Goal: Task Accomplishment & Management: Manage account settings

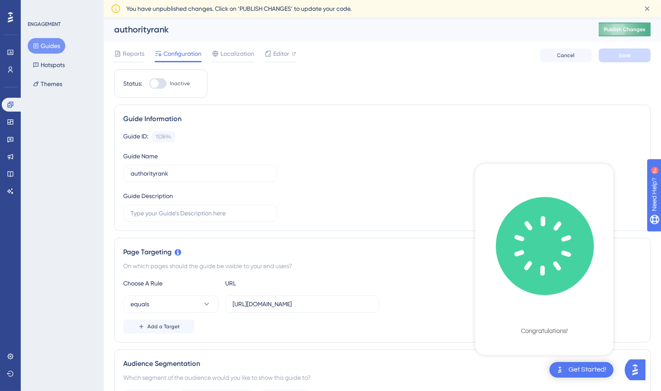
click at [618, 30] on span "Publish Changes" at bounding box center [624, 29] width 41 height 7
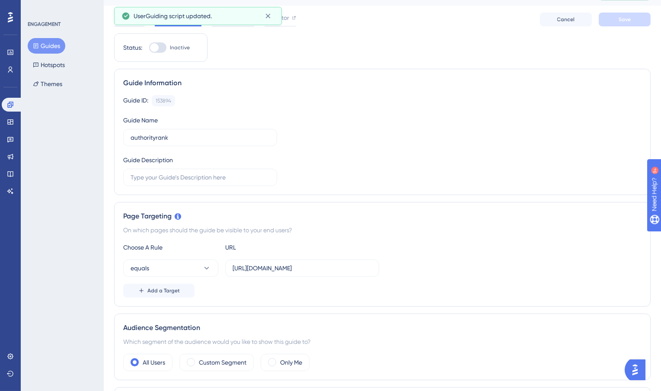
scroll to position [20, 0]
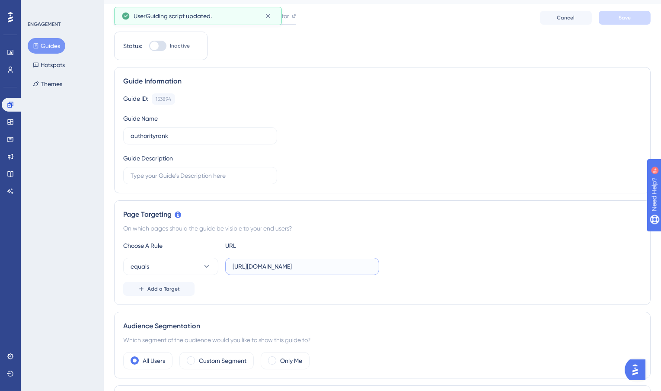
drag, startPoint x: 353, startPoint y: 268, endPoint x: 415, endPoint y: 268, distance: 61.8
click at [415, 268] on div "equals https://www.authorityrank.app/channels" at bounding box center [382, 266] width 518 height 17
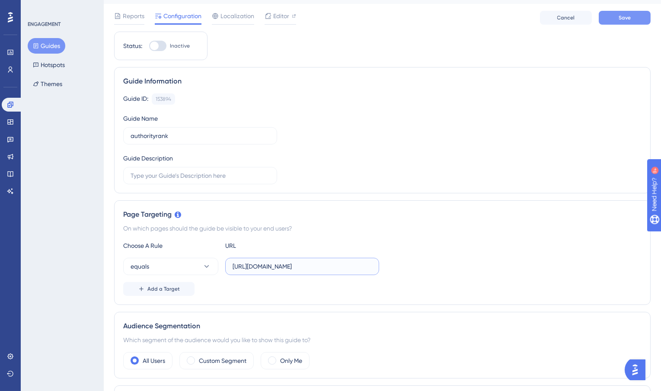
type input "https://www.authorityrank.app"
click at [633, 19] on button "Save" at bounding box center [624, 18] width 52 height 14
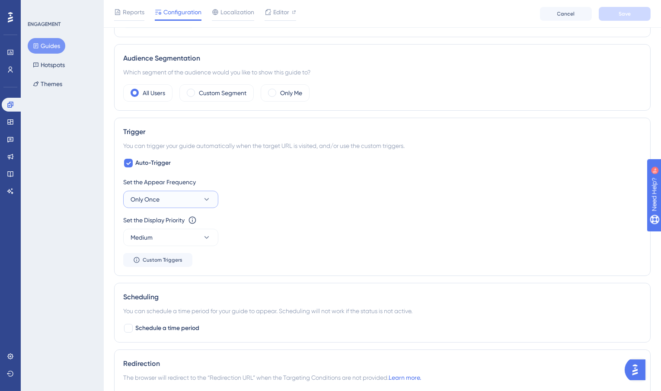
click at [178, 202] on button "Only Once" at bounding box center [170, 199] width 95 height 17
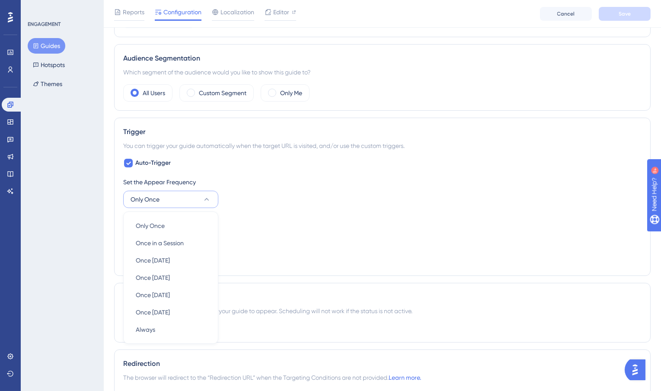
scroll to position [372, 0]
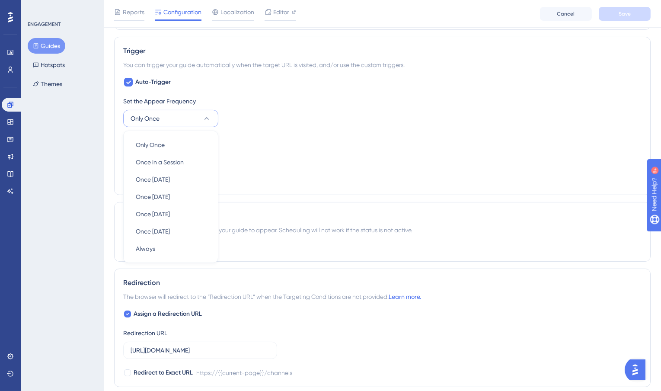
click at [255, 165] on div "Set the Appear Frequency Only Once Only Once Only Once Once in a Session Once i…" at bounding box center [382, 141] width 518 height 90
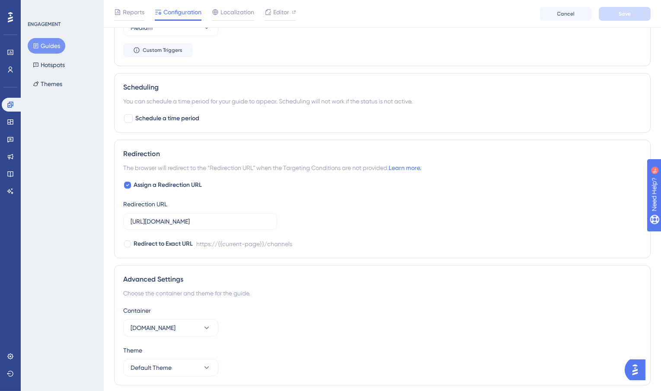
scroll to position [506, 0]
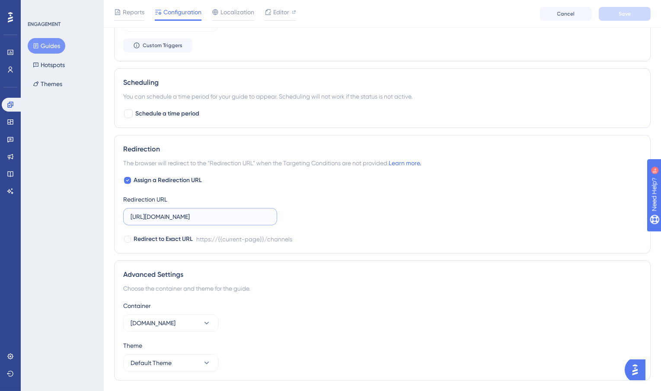
drag, startPoint x: 223, startPoint y: 216, endPoint x: 271, endPoint y: 216, distance: 47.5
click at [271, 216] on label "https://www.authorityrank.app/channels" at bounding box center [200, 216] width 154 height 17
click at [284, 180] on div "Assign a Redirection URL Redirection URL https://www.authorityrank.app/channels…" at bounding box center [382, 209] width 518 height 69
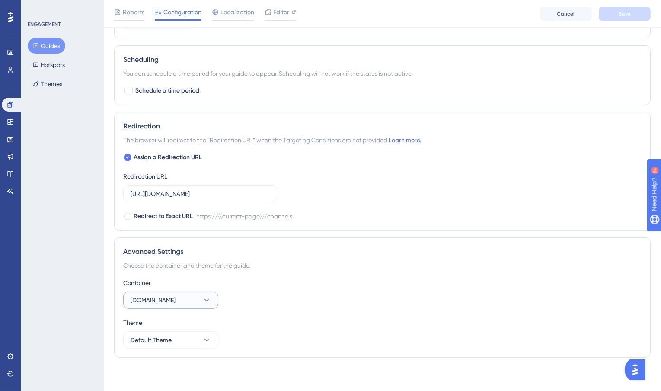
click at [159, 304] on button "www.ygl.co.il" at bounding box center [170, 299] width 95 height 17
click at [239, 267] on div "Choose the container and theme for the guide." at bounding box center [382, 265] width 518 height 10
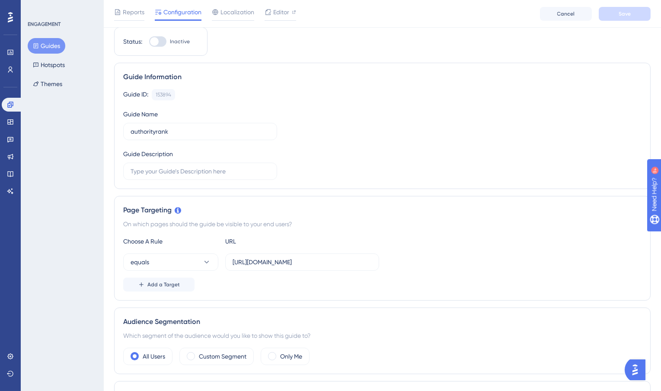
scroll to position [0, 0]
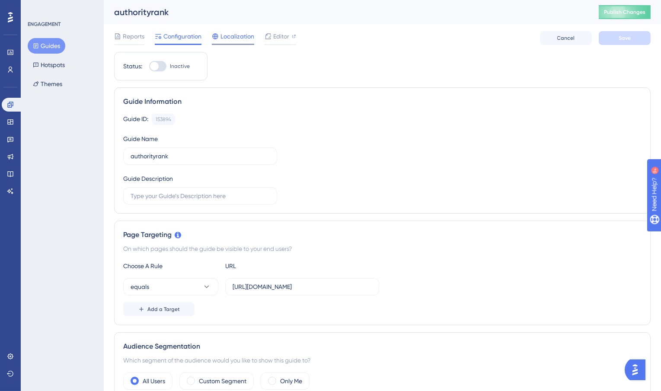
click at [223, 40] on span "Localization" at bounding box center [237, 36] width 34 height 10
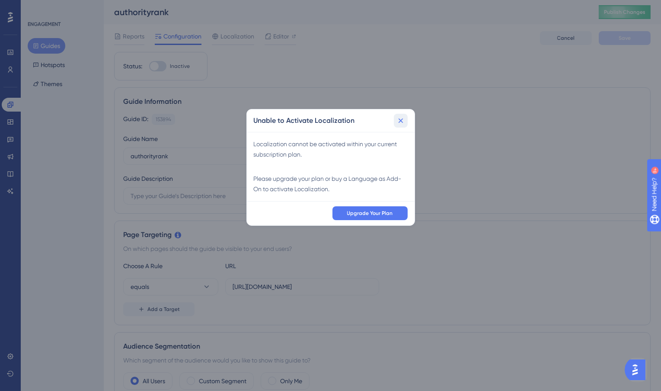
click at [401, 125] on button at bounding box center [401, 121] width 14 height 14
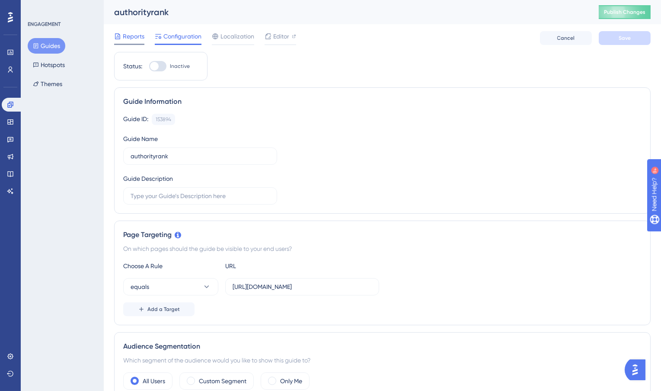
click at [133, 40] on span "Reports" at bounding box center [134, 36] width 22 height 10
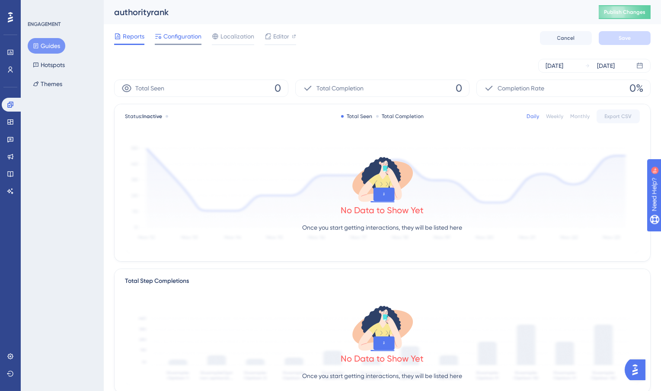
click at [163, 38] on div "Configuration" at bounding box center [178, 36] width 47 height 10
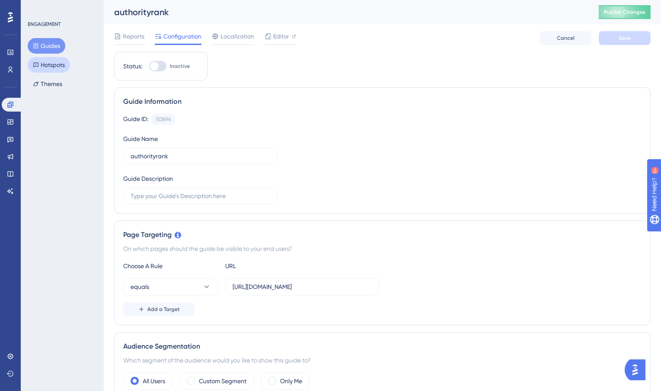
click at [57, 68] on button "Hotspots" at bounding box center [49, 65] width 42 height 16
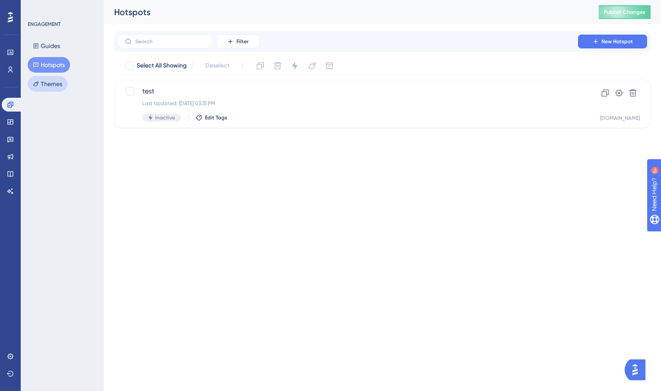
click at [45, 86] on button "Themes" at bounding box center [48, 84] width 40 height 16
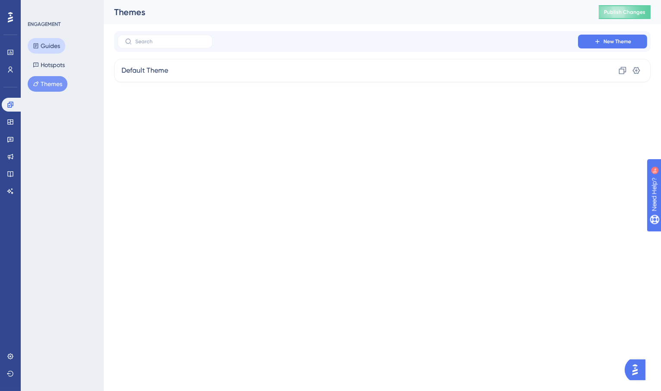
click at [47, 50] on button "Guides" at bounding box center [47, 46] width 38 height 16
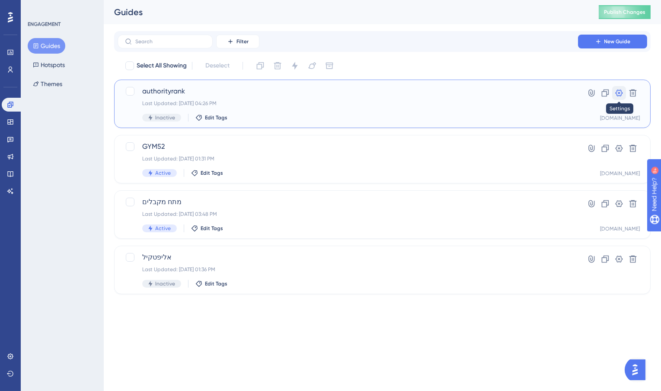
click at [622, 93] on icon at bounding box center [618, 93] width 9 height 9
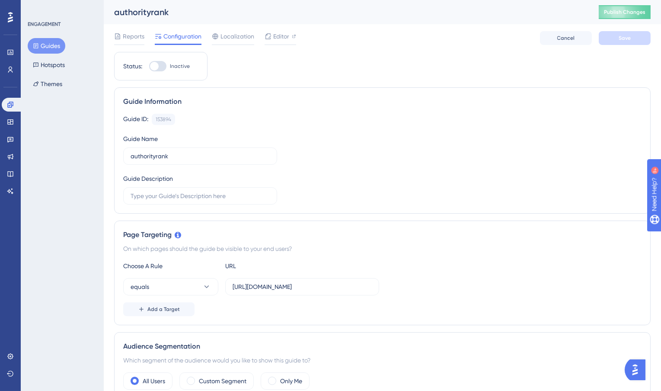
click at [236, 45] on div "Reports Configuration Localization Editor Cancel Save" at bounding box center [382, 38] width 536 height 28
click at [236, 39] on span "Localization" at bounding box center [237, 36] width 34 height 10
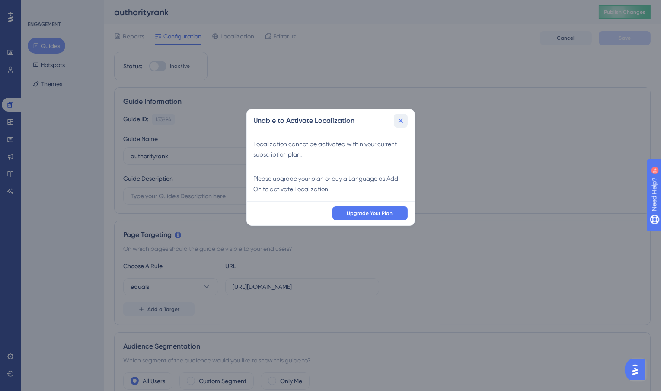
click at [398, 123] on icon at bounding box center [400, 120] width 9 height 9
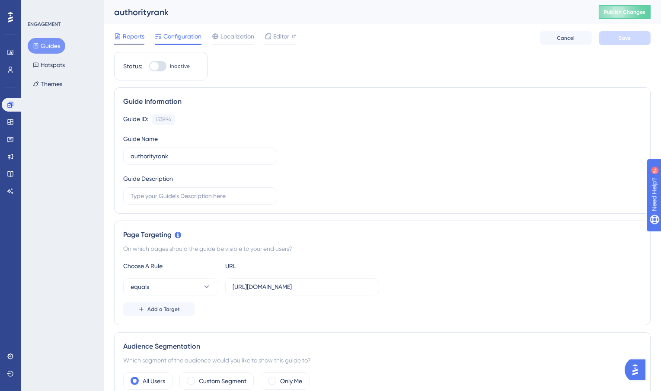
click at [127, 39] on span "Reports" at bounding box center [134, 36] width 22 height 10
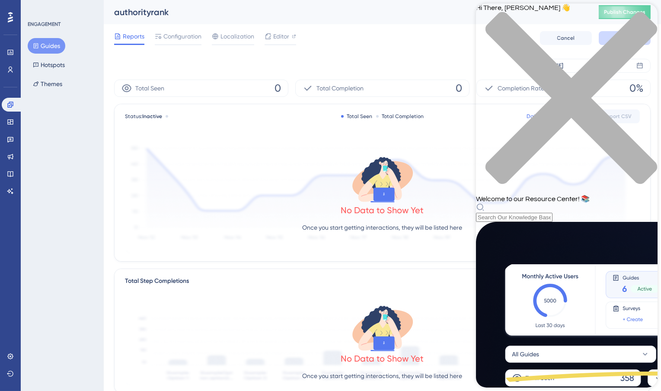
scroll to position [253, 0]
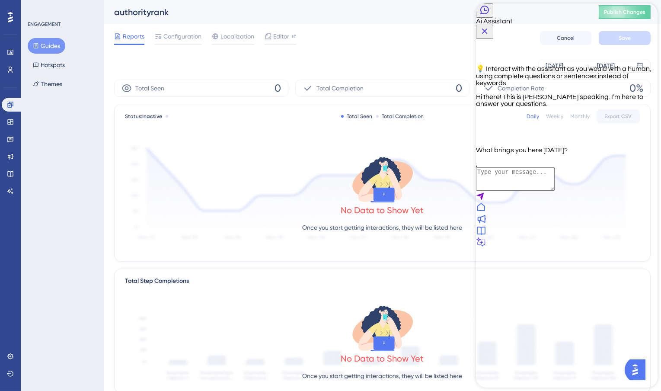
click at [531, 191] on textarea "AI Assistant Text Input" at bounding box center [514, 178] width 79 height 23
type textarea "why i see diffrent languge? for next ?"
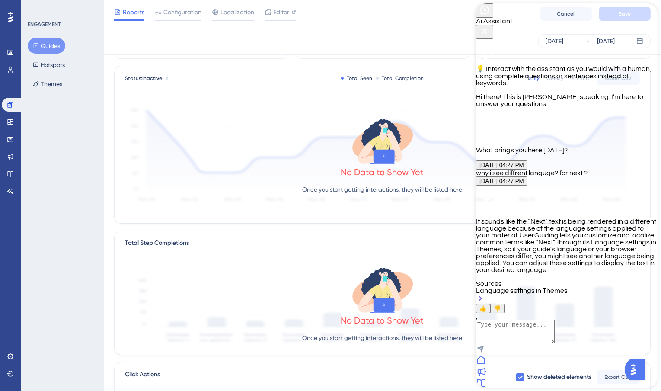
scroll to position [35, 0]
click at [519, 339] on textarea "AI Assistant Text Input" at bounding box center [514, 331] width 79 height 23
type textarea "why i cant see the popup on my app?"
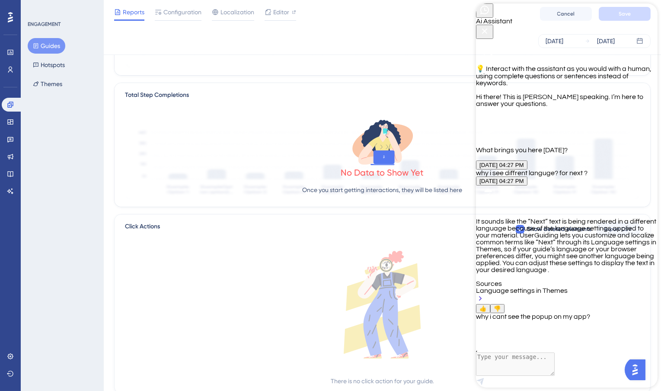
scroll to position [212, 0]
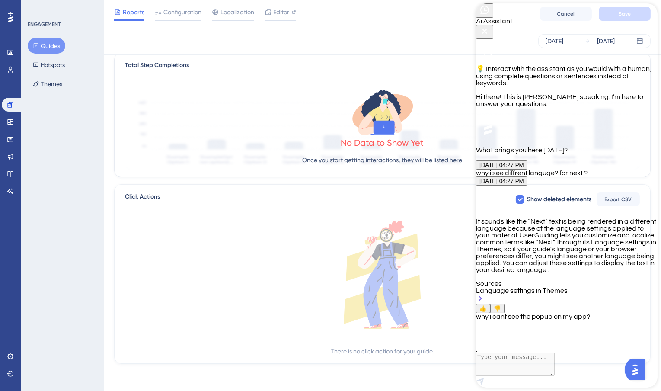
click at [486, 305] on span "👍" at bounding box center [482, 308] width 7 height 6
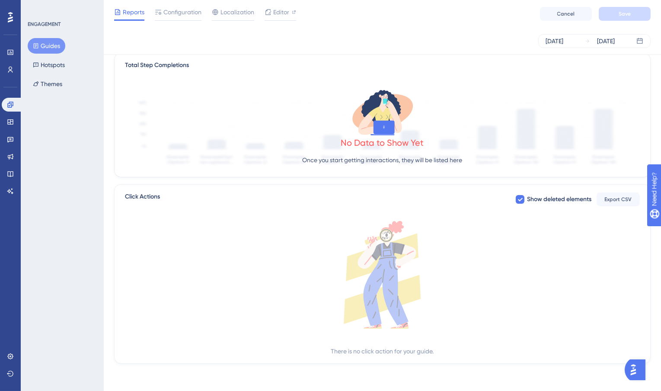
scroll to position [0, 0]
click at [635, 368] on img "Open AI Assistant Launcher" at bounding box center [633, 369] width 16 height 16
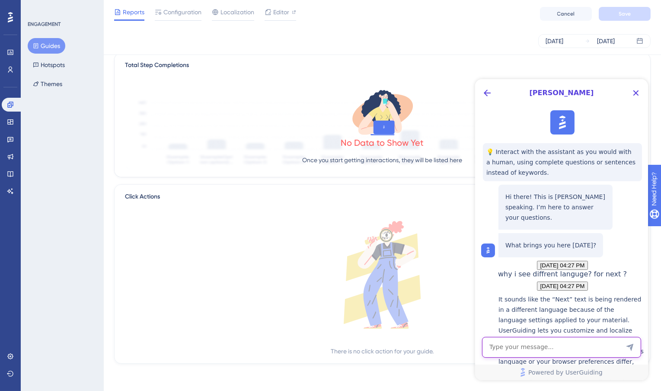
click at [524, 348] on textarea "AI Assistant Text Input" at bounding box center [560, 346] width 159 height 21
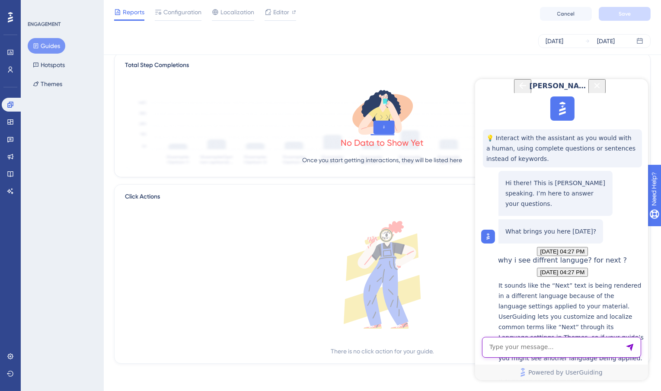
scroll to position [489, 0]
click at [521, 344] on textarea "AI Assistant Text Input" at bounding box center [560, 346] width 159 height 21
type textarea "should i insattl any code on my web ?"
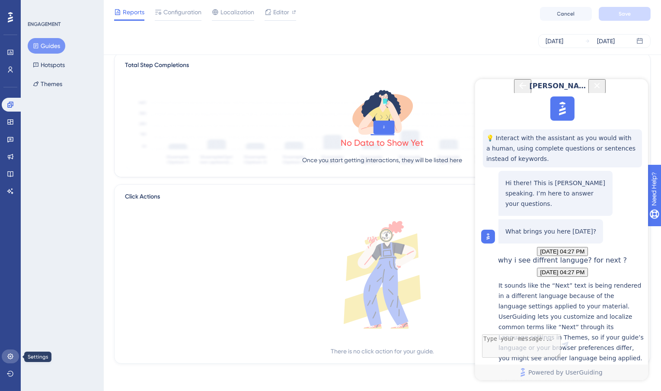
click at [8, 356] on icon at bounding box center [10, 356] width 6 height 6
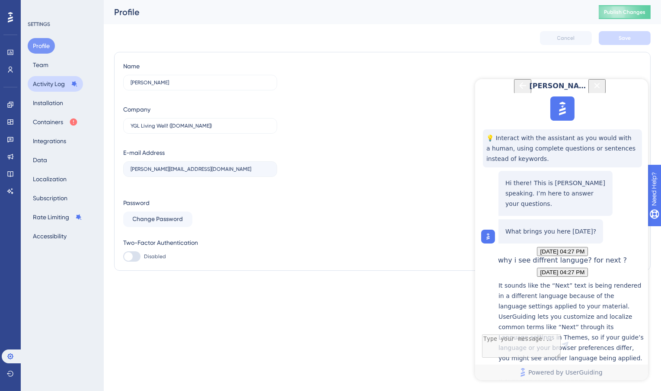
click at [54, 86] on button "Activity Log" at bounding box center [55, 84] width 55 height 16
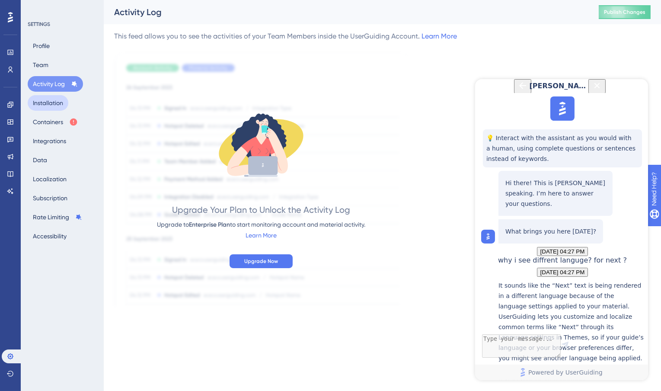
click at [52, 105] on button "Installation" at bounding box center [48, 103] width 41 height 16
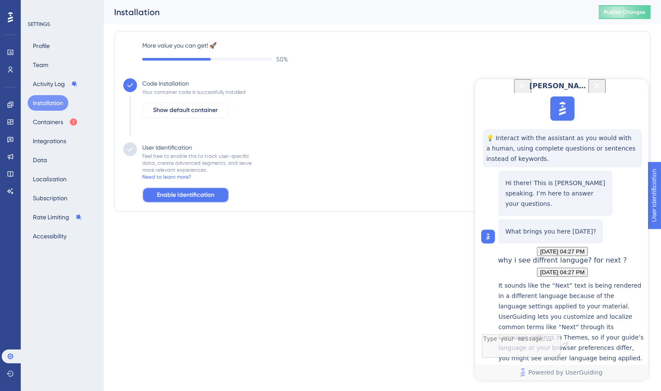
click at [172, 196] on span "Enable Identification" at bounding box center [185, 195] width 57 height 10
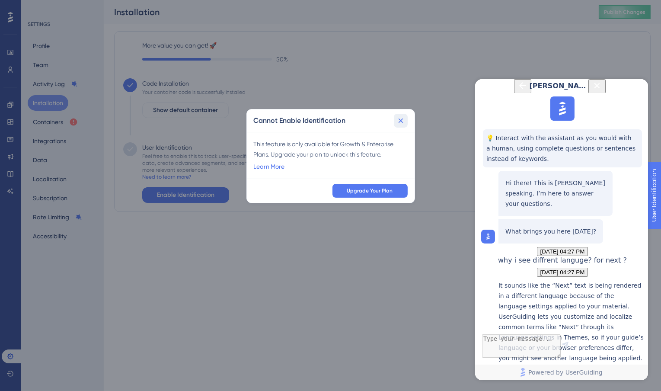
click at [398, 121] on icon at bounding box center [400, 120] width 9 height 9
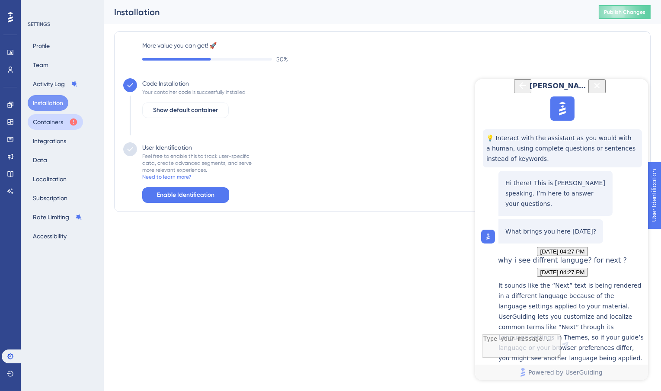
click at [52, 125] on button "Containers" at bounding box center [55, 122] width 55 height 16
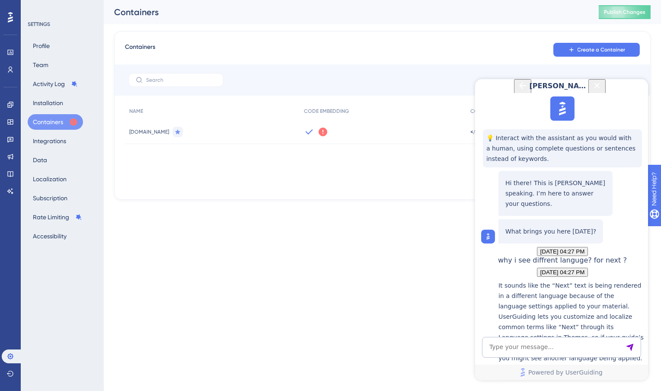
scroll to position [666, 0]
click at [589, 54] on button "Create a Container" at bounding box center [596, 50] width 86 height 14
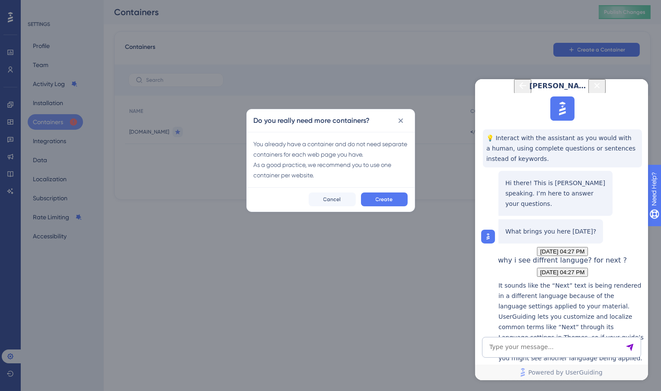
click at [389, 211] on div "Create Cancel" at bounding box center [331, 199] width 168 height 24
click at [387, 202] on span "Create" at bounding box center [383, 199] width 17 height 7
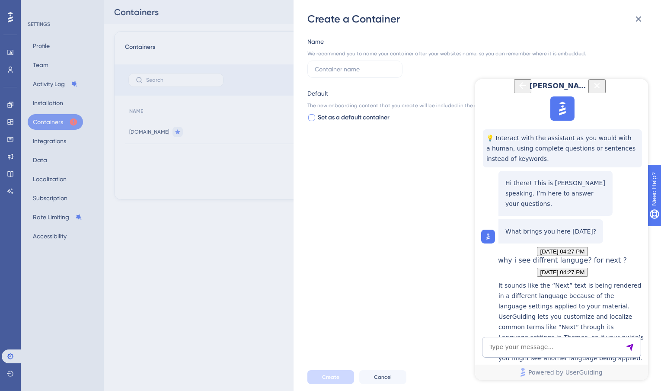
click at [311, 118] on div at bounding box center [311, 117] width 7 height 7
checkbox input "true"
click at [217, 245] on div "Create a Container Name We recommend you to name your container after your webs…" at bounding box center [330, 195] width 661 height 391
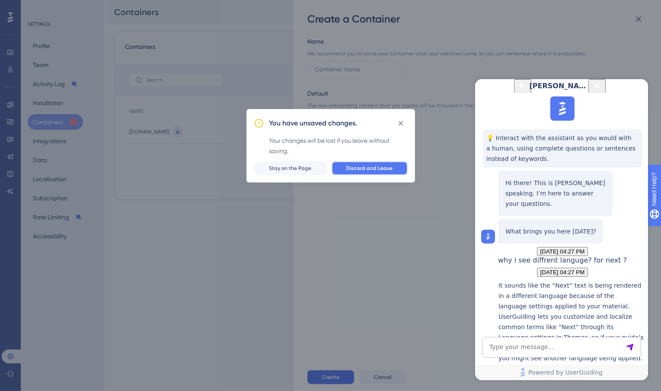
click at [366, 173] on button "Discard and Leave" at bounding box center [369, 168] width 76 height 14
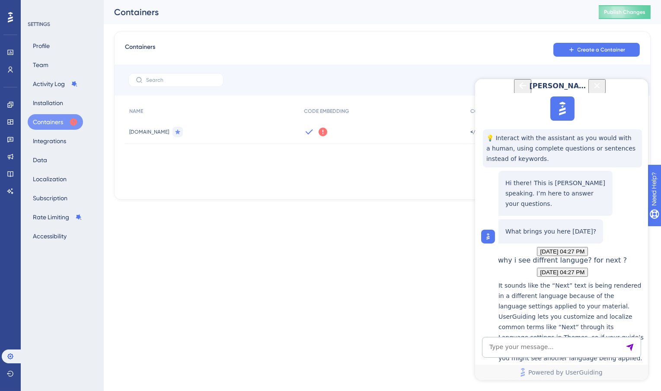
click at [599, 88] on icon "Close Button" at bounding box center [597, 85] width 6 height 6
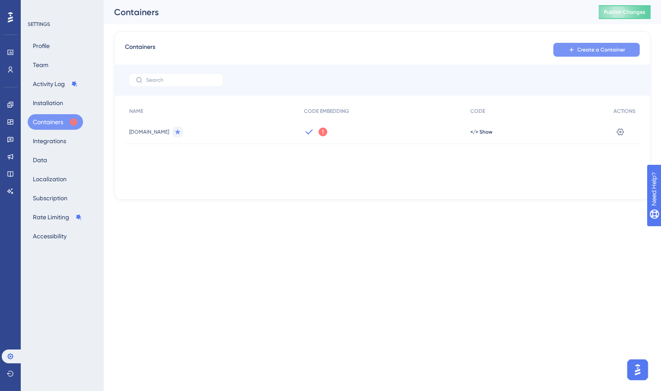
scroll to position [0, 0]
click at [587, 52] on span "Create a Container" at bounding box center [601, 49] width 48 height 7
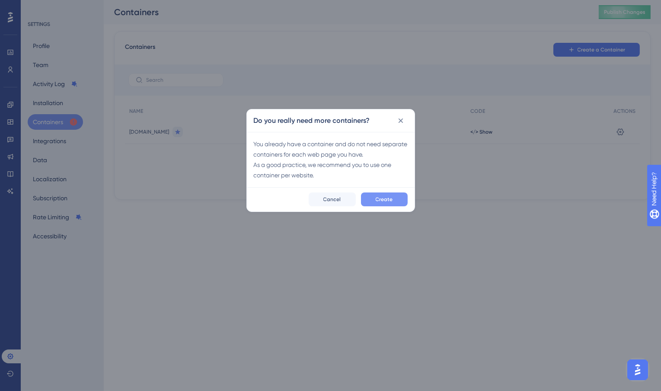
click at [381, 195] on button "Create" at bounding box center [384, 199] width 47 height 14
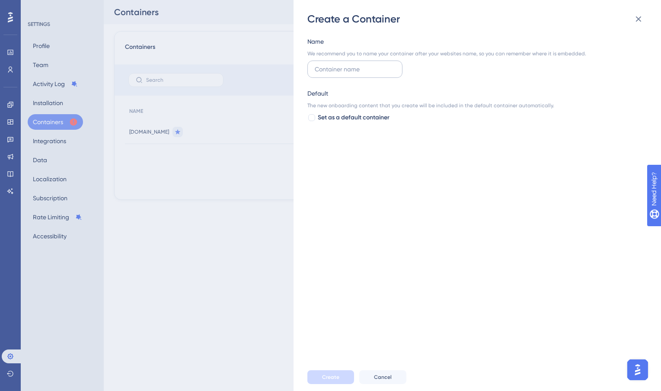
click at [342, 68] on input "text" at bounding box center [355, 69] width 80 height 10
type input "[DOMAIN_NAME]"
click at [312, 119] on div at bounding box center [311, 117] width 7 height 7
checkbox input "true"
click at [321, 377] on button "Create" at bounding box center [330, 377] width 47 height 14
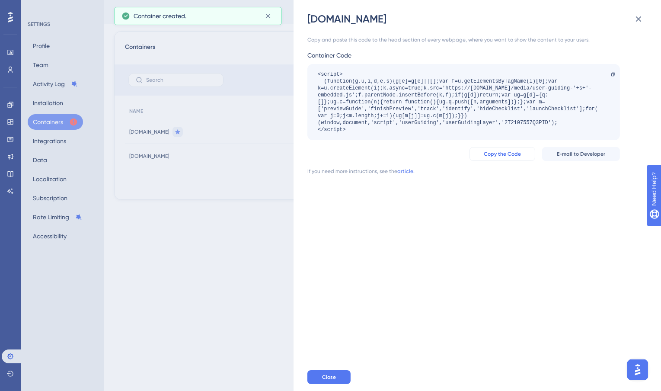
click at [509, 157] on span "Copy the Code" at bounding box center [501, 153] width 37 height 7
click at [504, 155] on span "Copy the Code" at bounding box center [501, 153] width 37 height 7
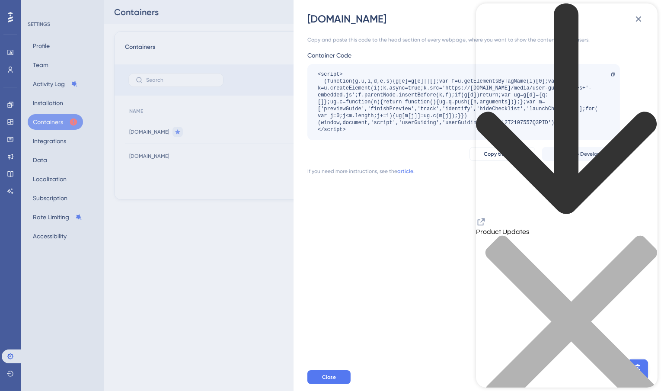
scroll to position [569, 0]
click at [490, 21] on div "back to header" at bounding box center [565, 109] width 181 height 213
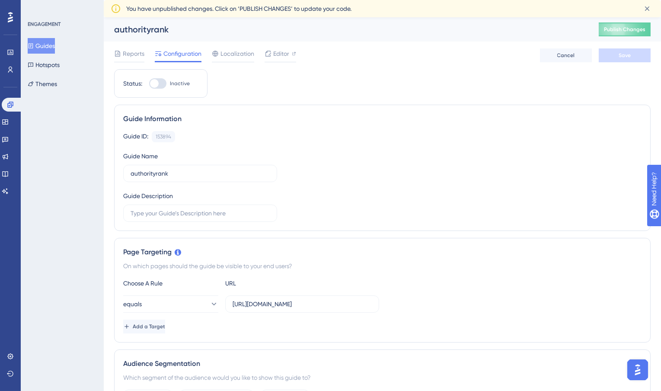
click at [163, 84] on div at bounding box center [157, 83] width 17 height 10
click at [149, 84] on input "Inactive" at bounding box center [149, 83] width 0 height 0
checkbox input "true"
click at [635, 58] on button "Save" at bounding box center [624, 55] width 52 height 14
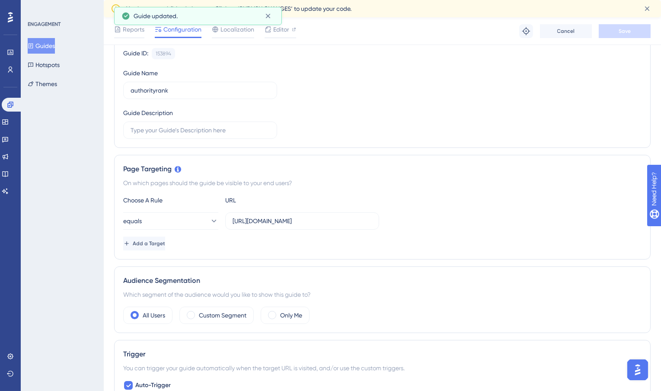
scroll to position [97, 0]
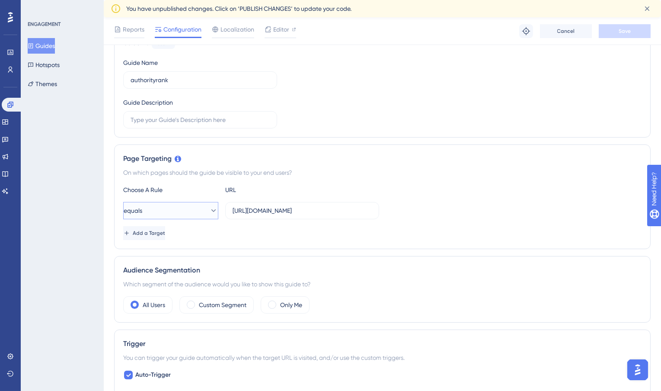
click at [209, 210] on icon at bounding box center [213, 210] width 9 height 9
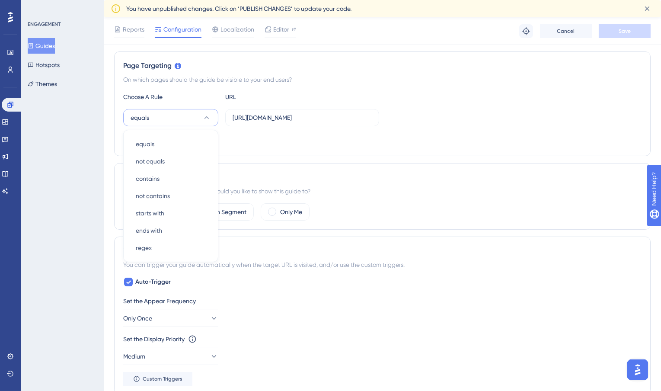
click at [364, 181] on div "Audience Segmentation" at bounding box center [382, 177] width 518 height 10
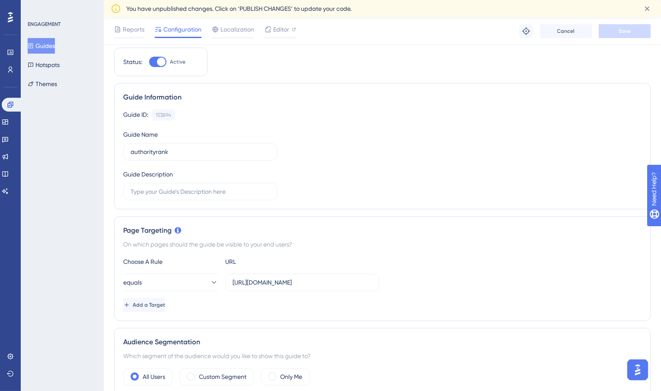
scroll to position [0, 0]
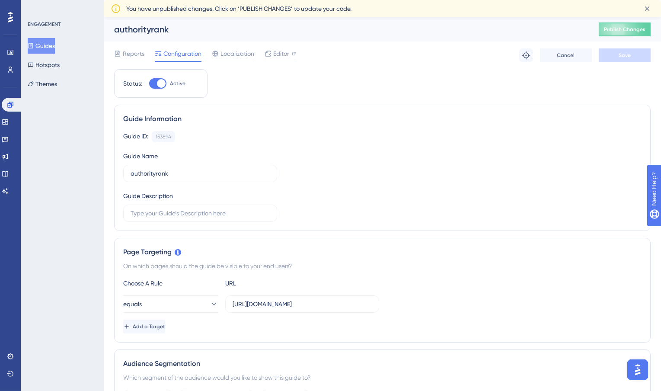
click at [294, 156] on div "Guide ID: 153894 Copy Guide Name authorityrank Guide Description" at bounding box center [382, 176] width 518 height 91
click at [606, 32] on span "Publish Changes" at bounding box center [624, 29] width 41 height 7
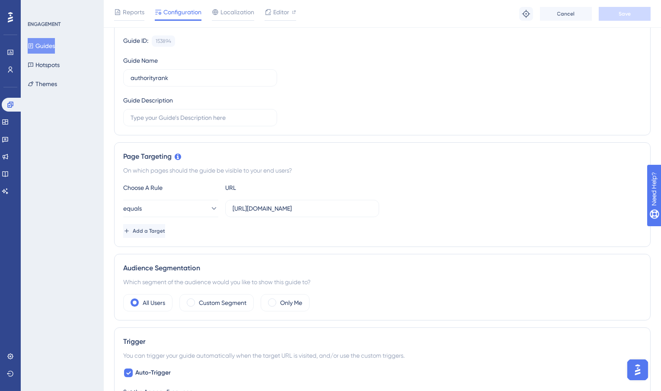
scroll to position [83, 0]
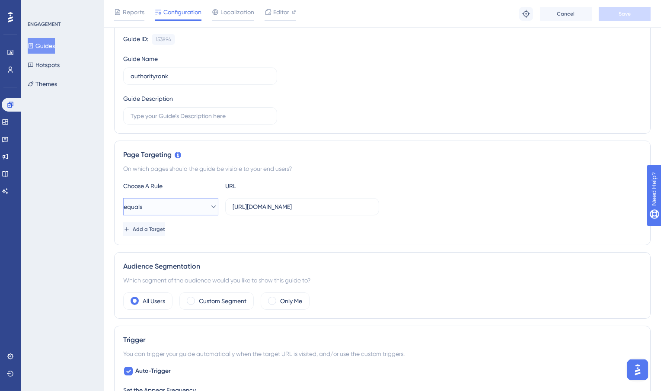
click at [196, 204] on button "equals" at bounding box center [170, 206] width 95 height 17
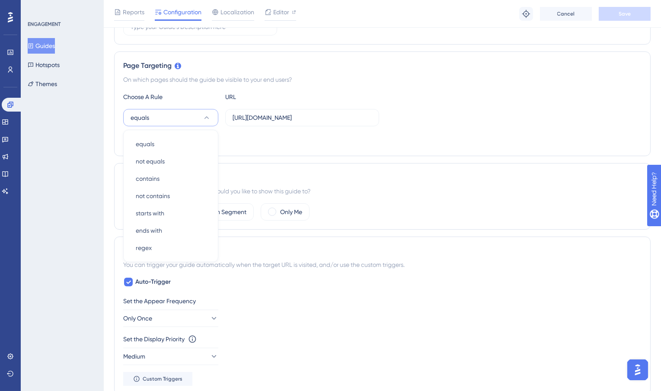
click at [346, 172] on div "Audience Segmentation" at bounding box center [382, 177] width 518 height 10
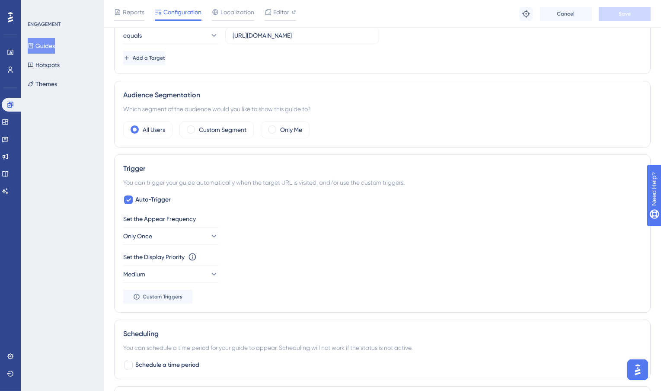
scroll to position [257, 0]
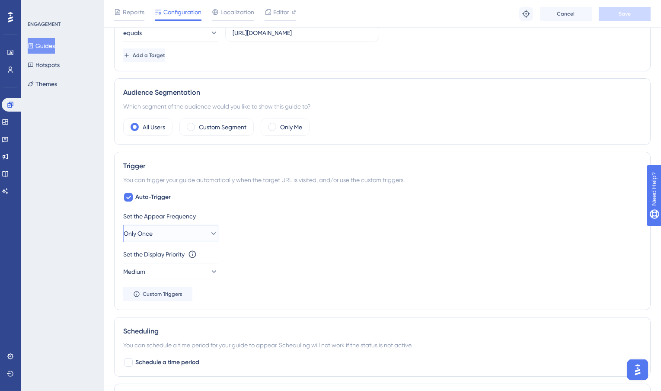
click at [200, 233] on button "Only Once" at bounding box center [170, 233] width 95 height 17
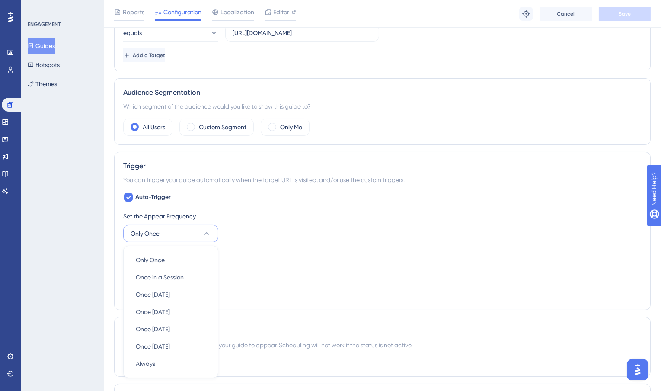
scroll to position [372, 0]
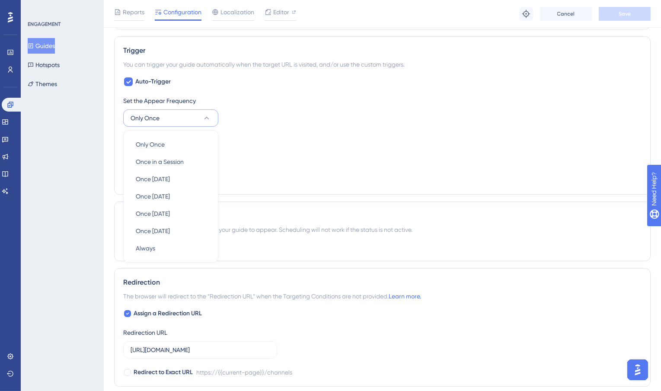
click at [274, 228] on div "You can schedule a time period for your guide to appear. Scheduling will not wo…" at bounding box center [382, 229] width 518 height 10
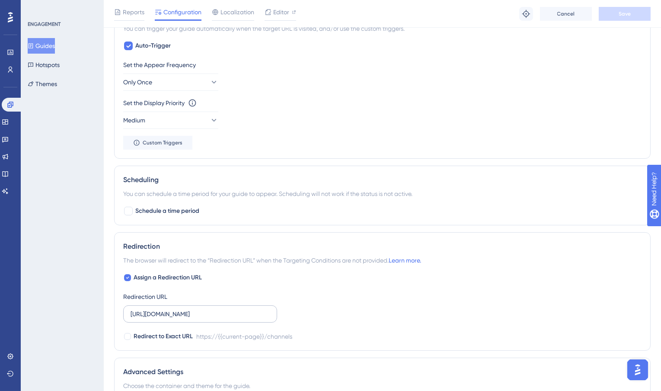
scroll to position [366, 0]
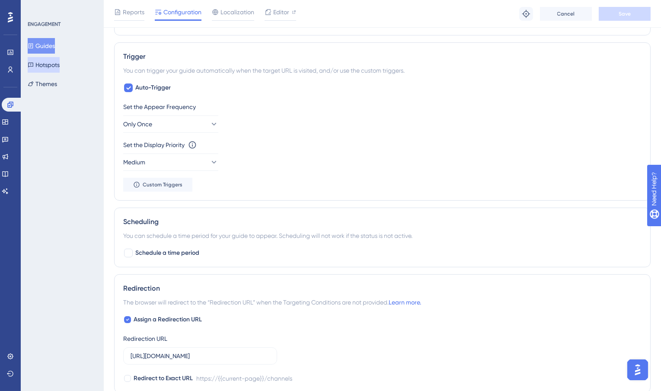
click at [44, 67] on button "Hotspots" at bounding box center [44, 65] width 32 height 16
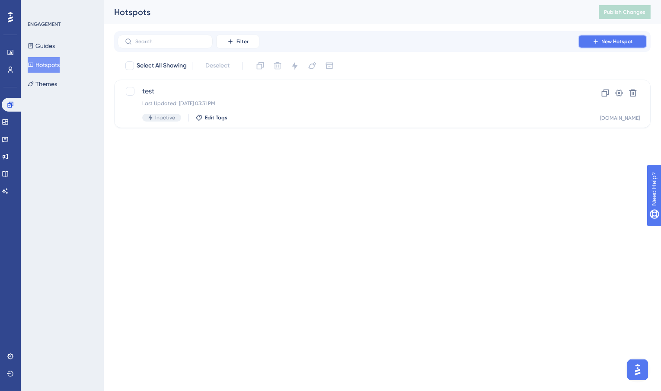
click at [587, 43] on button "New Hotspot" at bounding box center [612, 42] width 69 height 14
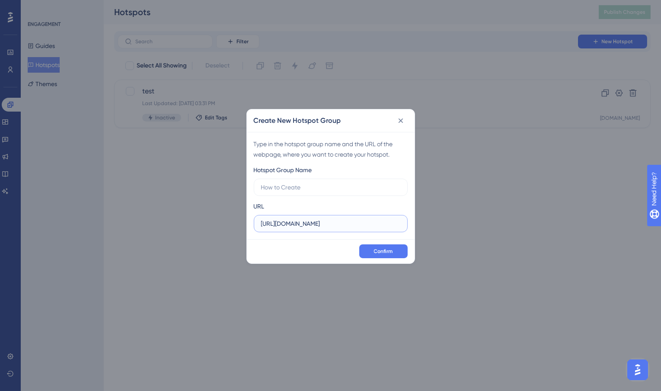
click at [310, 226] on input "[URL][DOMAIN_NAME]" at bounding box center [330, 224] width 139 height 10
click at [298, 188] on input "text" at bounding box center [330, 187] width 139 height 10
paste input "authorityrank"
type input "authorityrank"
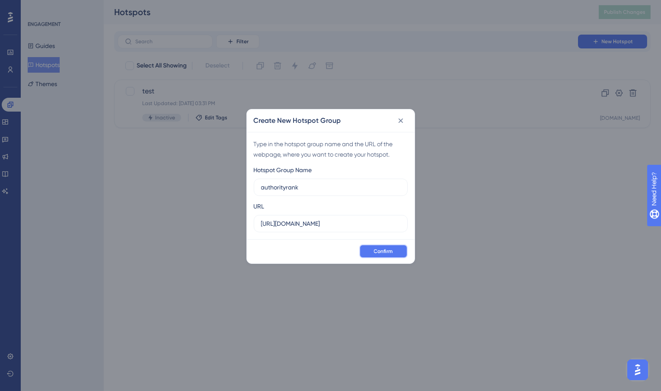
click at [371, 248] on button "Confirm" at bounding box center [383, 251] width 48 height 14
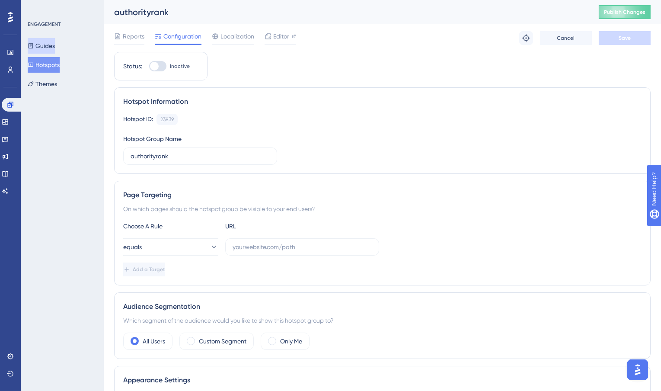
click at [55, 46] on button "Guides" at bounding box center [41, 46] width 27 height 16
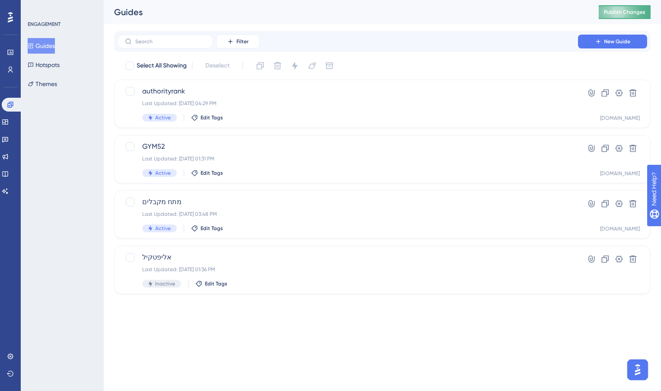
click at [618, 12] on span "Publish Changes" at bounding box center [624, 12] width 41 height 7
click at [643, 365] on img "Open AI Assistant Launcher" at bounding box center [637, 369] width 16 height 16
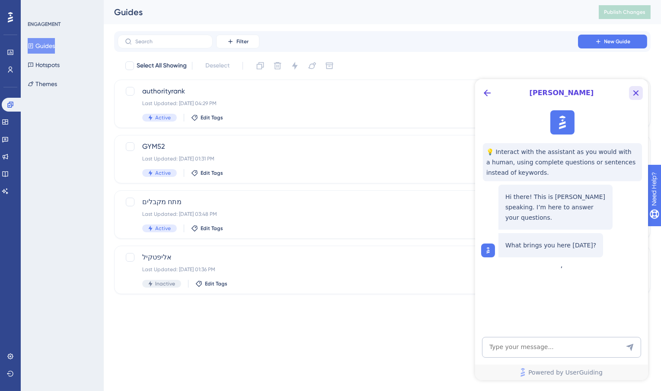
click at [633, 95] on icon "Close Button" at bounding box center [636, 93] width 6 height 6
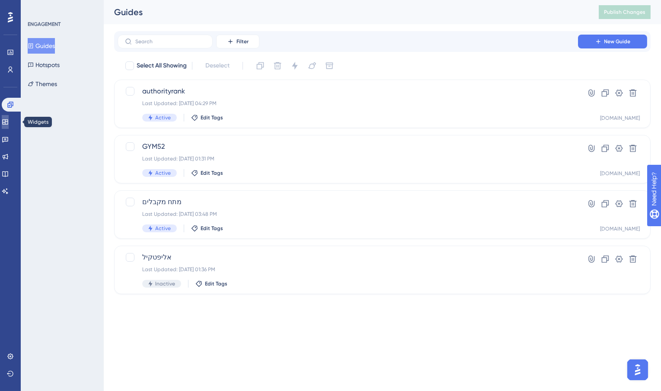
click at [9, 121] on icon at bounding box center [5, 121] width 7 height 7
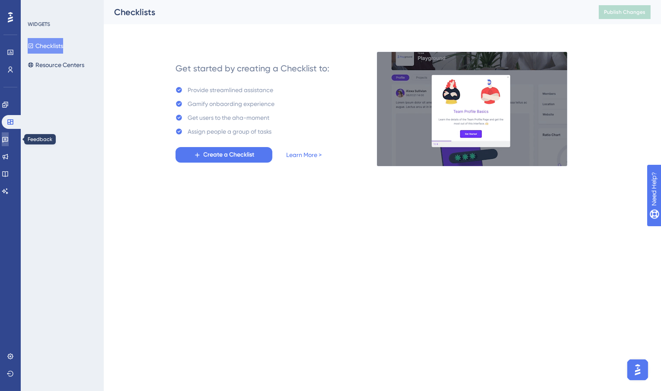
click at [9, 139] on icon at bounding box center [5, 139] width 7 height 7
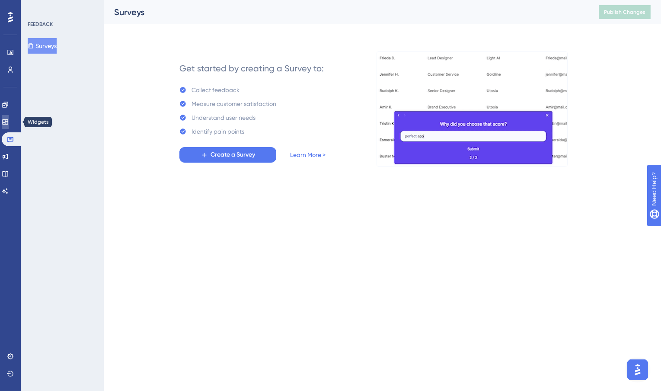
click at [9, 121] on icon at bounding box center [5, 121] width 7 height 7
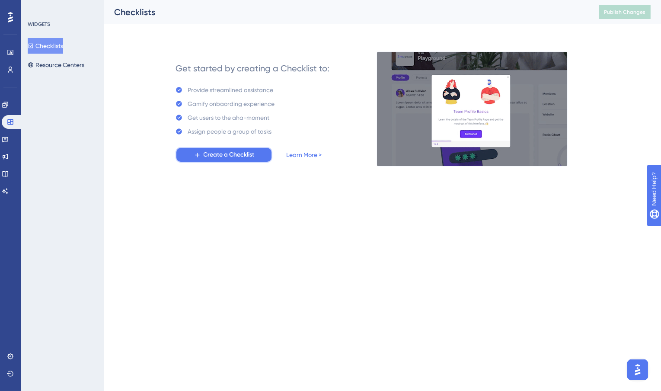
click at [203, 150] on button "Create a Checklist" at bounding box center [223, 155] width 97 height 16
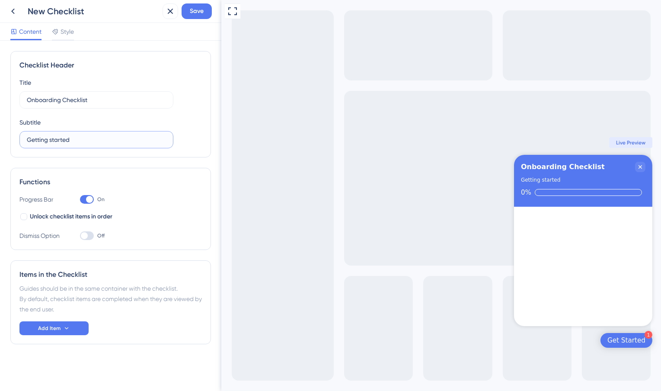
click at [123, 143] on input "Getting started" at bounding box center [96, 140] width 139 height 10
click at [62, 330] on button "Add Item" at bounding box center [53, 328] width 69 height 14
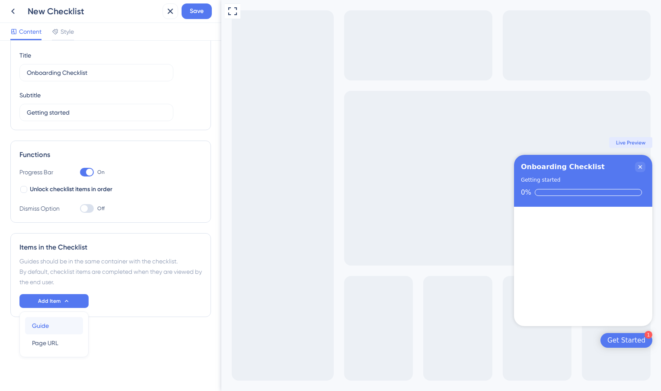
click at [60, 328] on div "Guide Guide" at bounding box center [54, 325] width 44 height 17
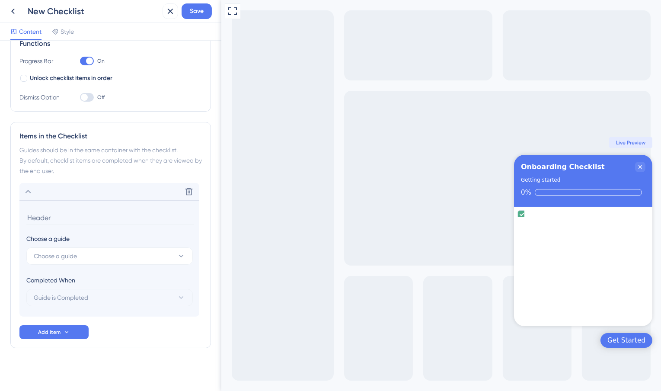
scroll to position [140, 0]
click at [130, 247] on button "Choose a guide" at bounding box center [109, 254] width 166 height 17
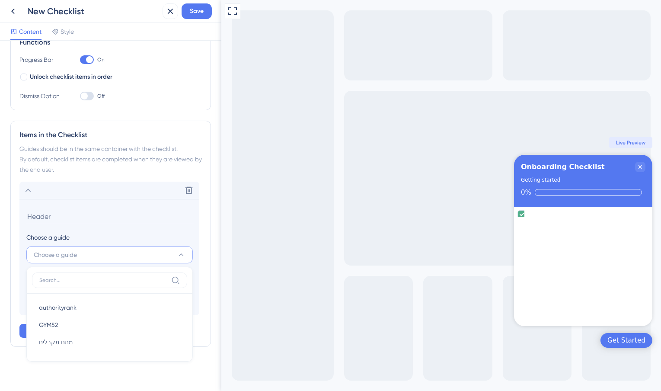
click at [121, 275] on label at bounding box center [109, 280] width 155 height 16
click at [121, 277] on input at bounding box center [103, 280] width 128 height 7
click at [107, 308] on div "authorityrank authorityrank" at bounding box center [109, 307] width 141 height 17
type input "authorityrank"
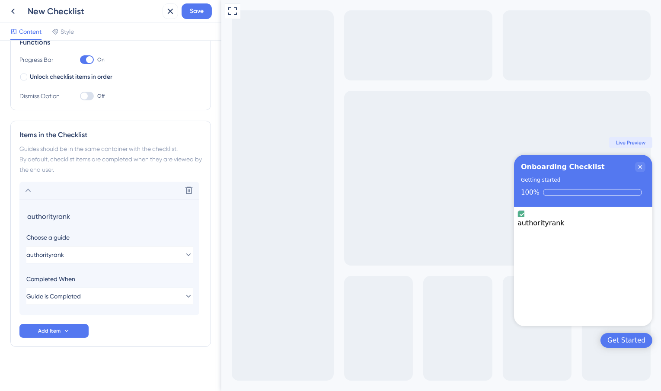
click at [621, 336] on div "Get Started" at bounding box center [626, 340] width 38 height 9
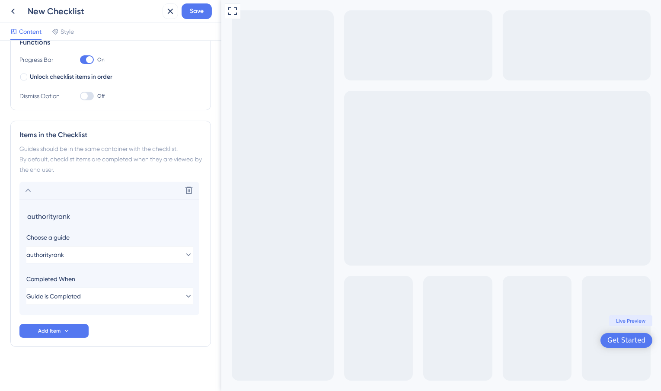
click at [622, 340] on div "Get Started" at bounding box center [626, 340] width 38 height 9
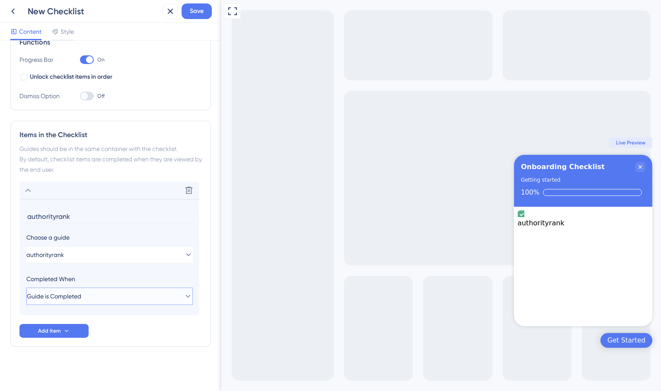
click at [77, 294] on span "Guide is Completed" at bounding box center [54, 296] width 54 height 10
click at [90, 277] on div "Completed When" at bounding box center [109, 279] width 166 height 10
click at [60, 328] on button "Add Item" at bounding box center [53, 331] width 69 height 14
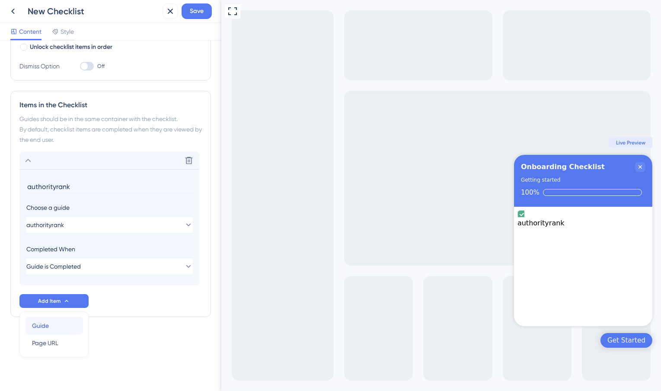
click at [62, 324] on div "Guide Guide" at bounding box center [54, 325] width 44 height 17
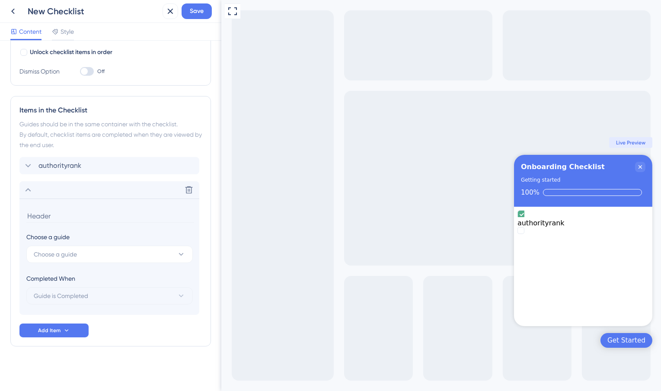
click at [70, 210] on input at bounding box center [110, 215] width 168 height 13
type input "k"
click at [62, 29] on span "Style" at bounding box center [66, 31] width 13 height 10
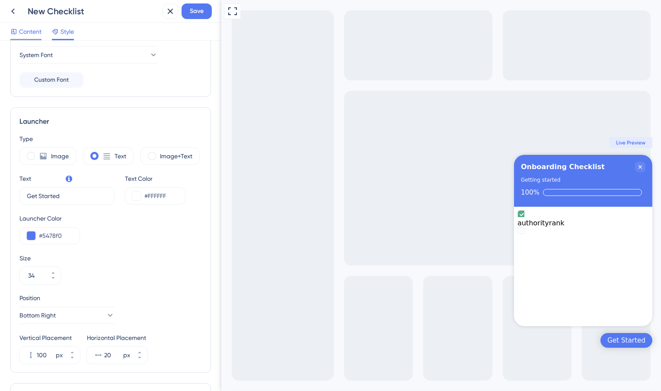
click at [29, 34] on span "Content" at bounding box center [30, 31] width 22 height 10
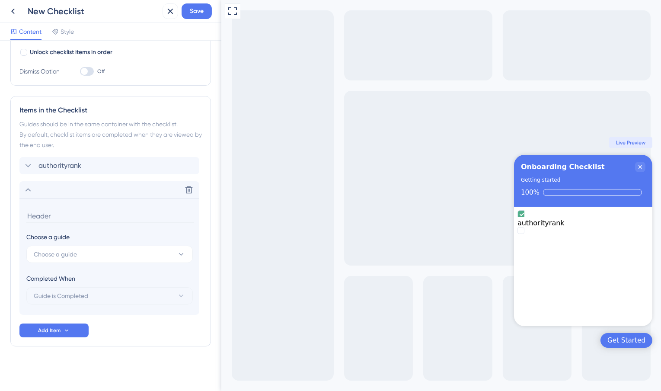
click at [93, 70] on div at bounding box center [87, 71] width 14 height 9
click at [80, 71] on input "Off" at bounding box center [80, 71] width 0 height 0
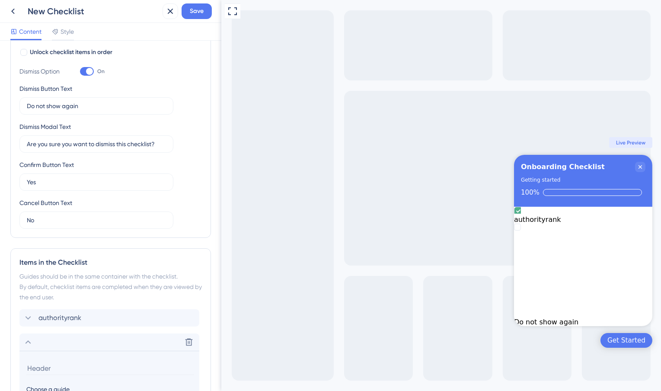
click at [88, 70] on div at bounding box center [89, 71] width 7 height 7
click at [80, 71] on input "On" at bounding box center [80, 71] width 0 height 0
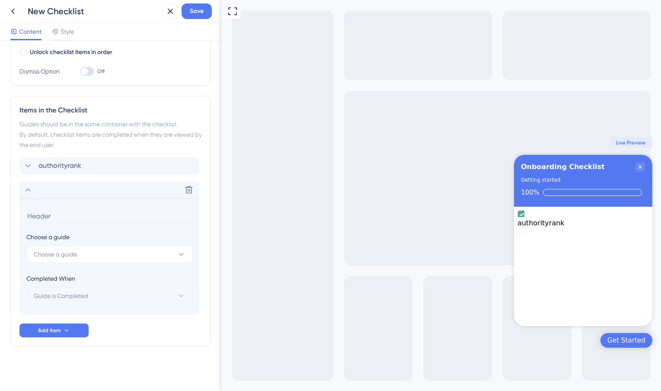
click at [88, 70] on div at bounding box center [87, 71] width 14 height 9
click at [80, 71] on input "Off" at bounding box center [80, 71] width 0 height 0
checkbox input "true"
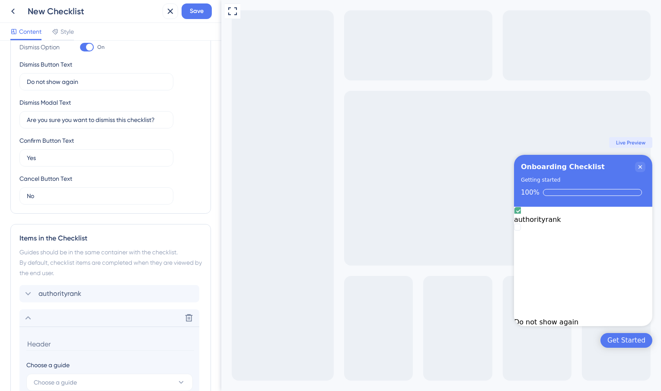
scroll to position [193, 0]
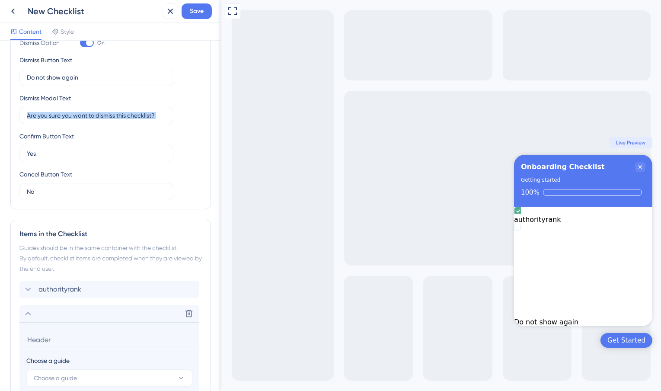
drag, startPoint x: 167, startPoint y: 115, endPoint x: 4, endPoint y: 115, distance: 162.5
click at [3, 115] on div "Checklist Header Title Onboarding Checklist Subtitle Getting started Functions …" at bounding box center [110, 216] width 221 height 350
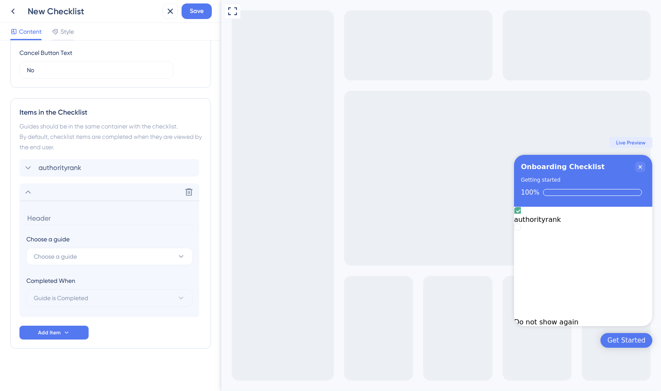
scroll to position [316, 0]
click at [38, 161] on div "authorityrank" at bounding box center [52, 166] width 58 height 10
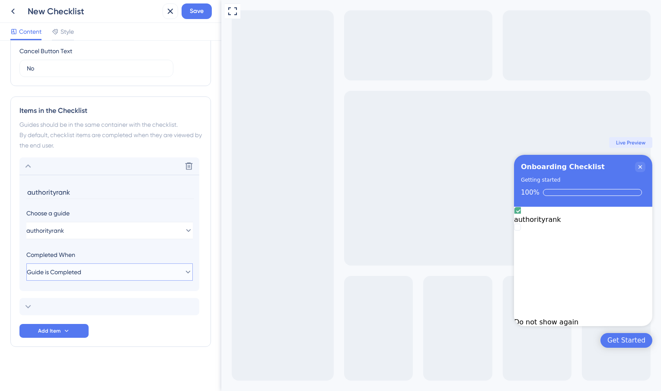
click at [70, 269] on span "Guide is Completed" at bounding box center [54, 272] width 54 height 10
click at [73, 294] on span "Guide is Completed" at bounding box center [66, 298] width 54 height 10
click at [76, 226] on button "authorityrank" at bounding box center [109, 230] width 166 height 17
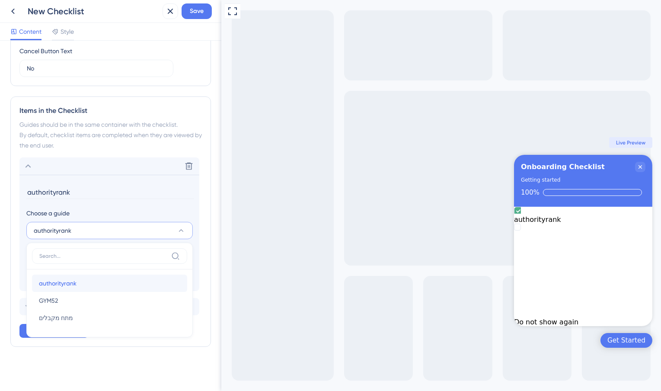
click at [77, 277] on div "authorityrank authorityrank" at bounding box center [109, 282] width 141 height 17
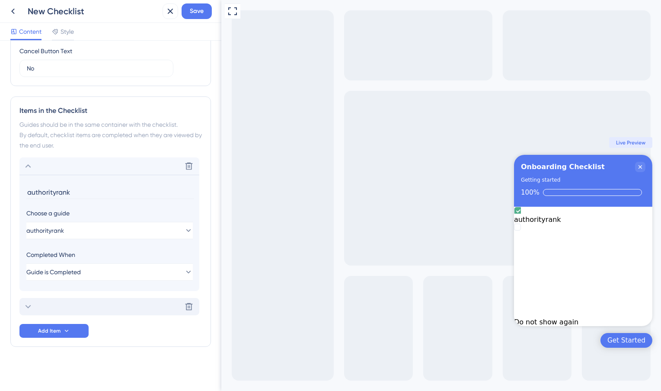
click at [54, 303] on div "Delete" at bounding box center [109, 306] width 180 height 17
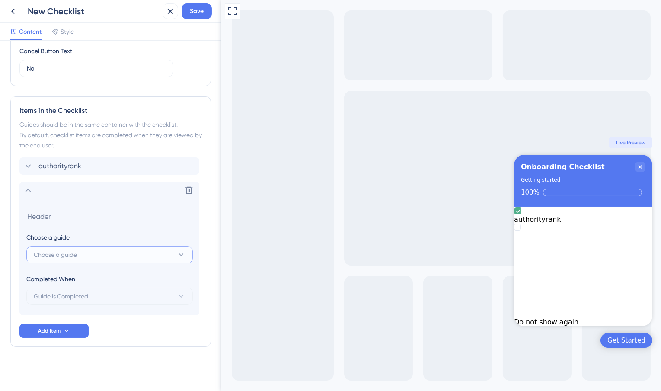
click at [53, 255] on span "Choose a guide" at bounding box center [55, 254] width 43 height 10
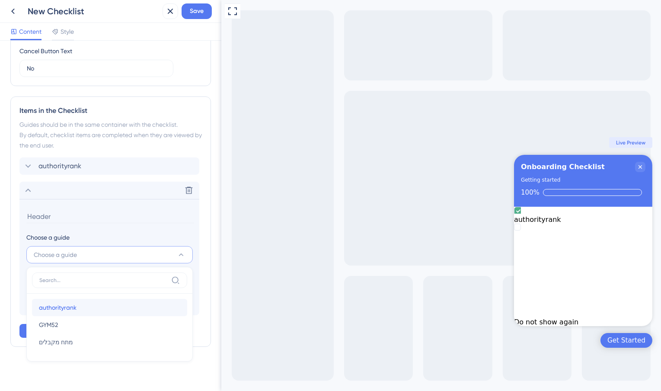
click at [59, 305] on span "authorityrank" at bounding box center [58, 307] width 38 height 10
type input "authorityrank"
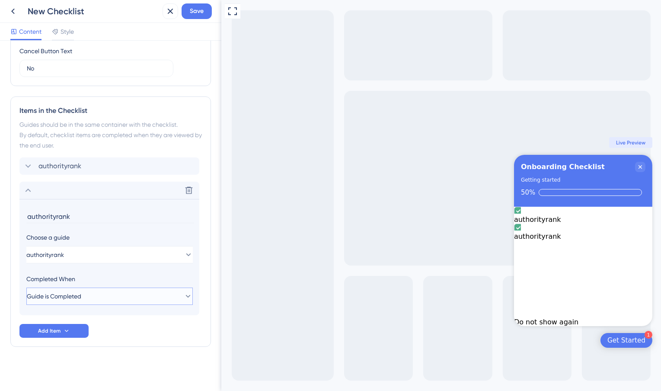
click at [184, 294] on icon at bounding box center [188, 296] width 9 height 9
click at [560, 223] on div "authorityrank" at bounding box center [582, 219] width 138 height 8
click at [618, 213] on div "authorityrank" at bounding box center [582, 219] width 138 height 25
click at [622, 218] on div "authorityrank" at bounding box center [582, 219] width 138 height 25
click at [623, 233] on div "authorityrank" at bounding box center [582, 235] width 138 height 25
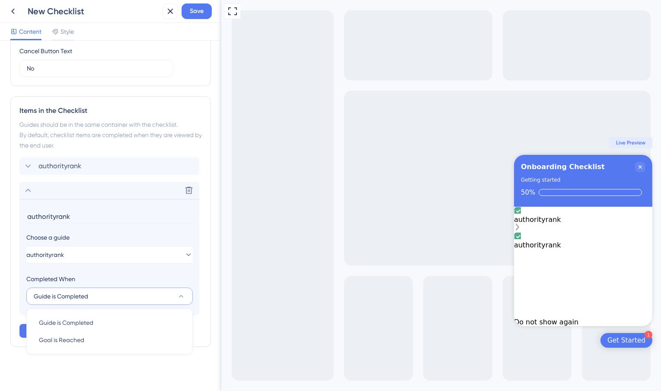
click at [623, 224] on div "authorityrank" at bounding box center [582, 219] width 138 height 25
click at [187, 191] on icon at bounding box center [188, 190] width 9 height 9
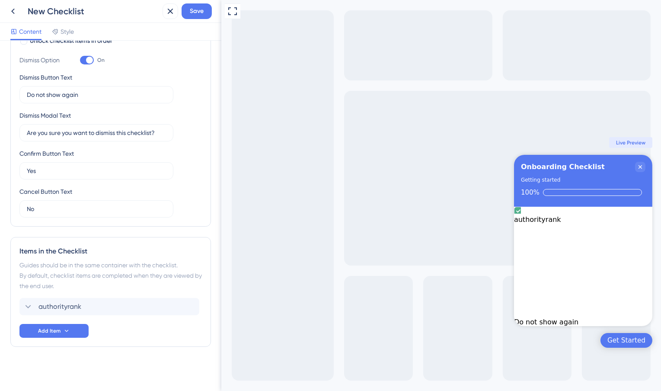
click at [630, 341] on div "Get Started" at bounding box center [626, 340] width 38 height 9
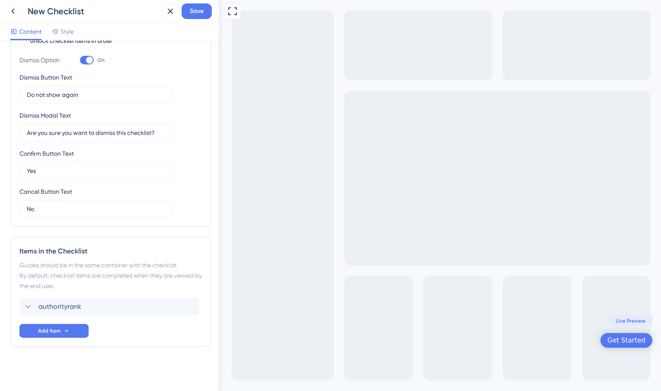
click at [630, 341] on div "Get Started" at bounding box center [626, 340] width 38 height 9
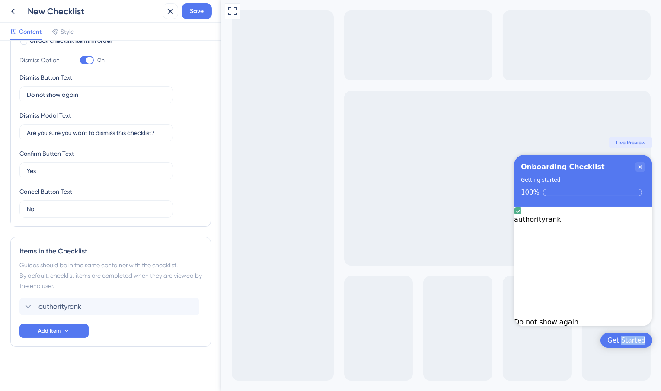
click at [630, 341] on div "Get Started" at bounding box center [626, 340] width 38 height 9
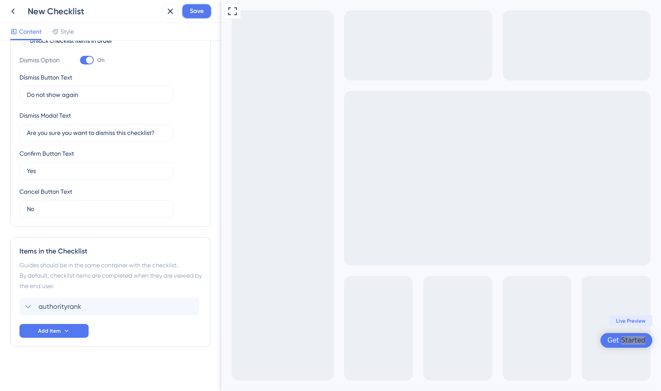
click at [187, 10] on button "Save" at bounding box center [196, 11] width 30 height 16
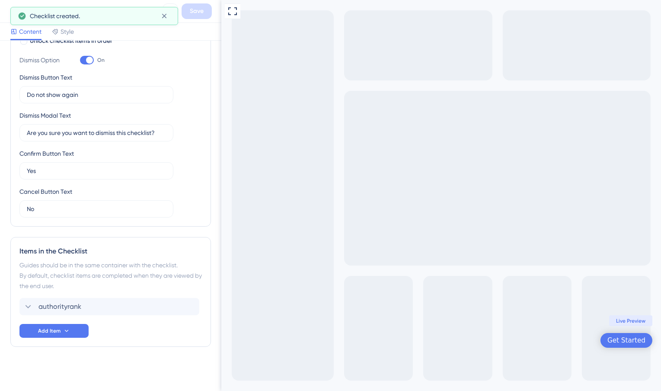
click at [620, 341] on div "Get Started" at bounding box center [626, 340] width 38 height 9
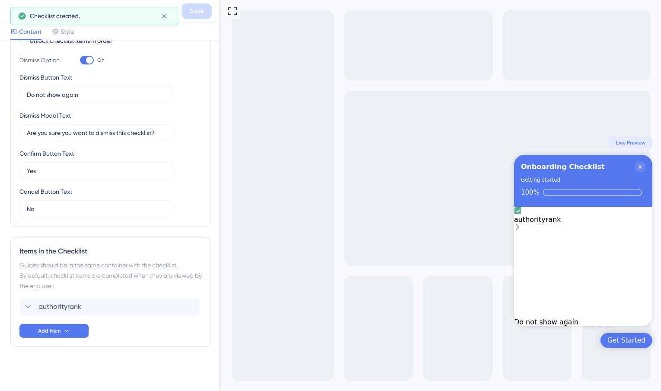
click at [547, 219] on div "authorityrank" at bounding box center [582, 219] width 138 height 8
click at [559, 220] on div "authorityrank" at bounding box center [582, 219] width 138 height 8
click at [572, 318] on div "Do not show again" at bounding box center [582, 322] width 138 height 8
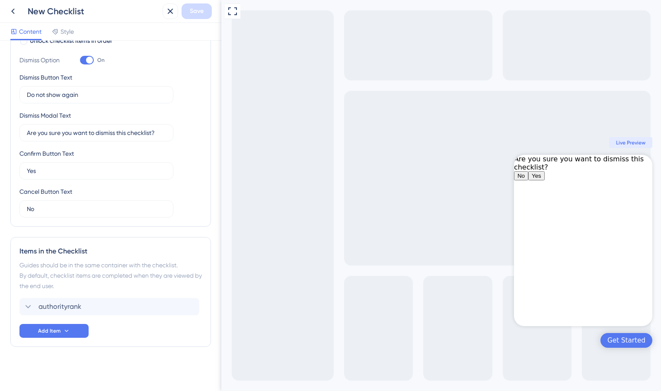
click at [528, 180] on button "No" at bounding box center [520, 175] width 14 height 9
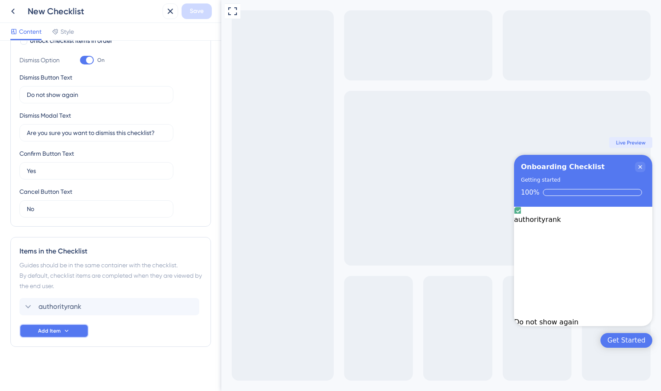
click at [49, 328] on span "Add Item" at bounding box center [49, 330] width 22 height 7
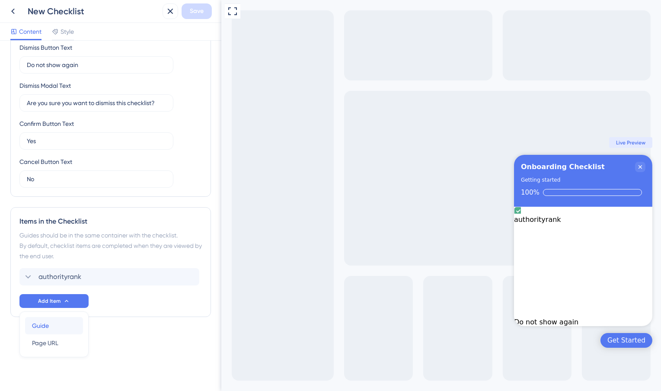
click at [53, 326] on div "Guide Guide" at bounding box center [54, 325] width 44 height 17
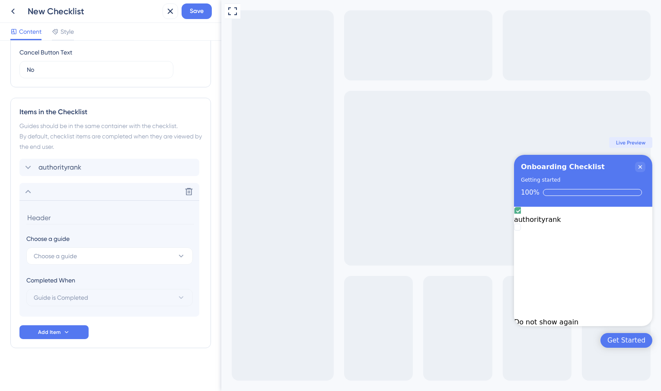
scroll to position [316, 0]
click at [74, 251] on span "Choose a guide" at bounding box center [55, 254] width 43 height 10
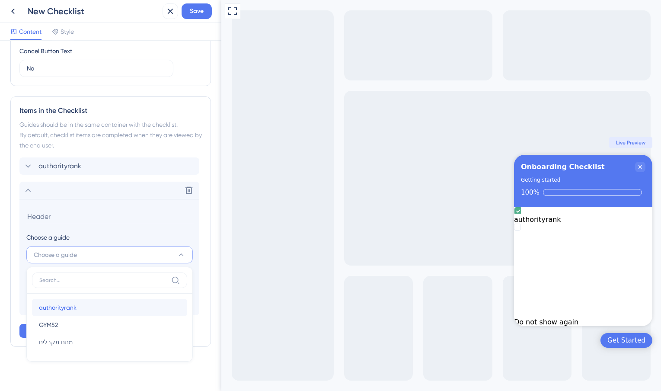
click at [74, 310] on span "authorityrank" at bounding box center [58, 307] width 38 height 10
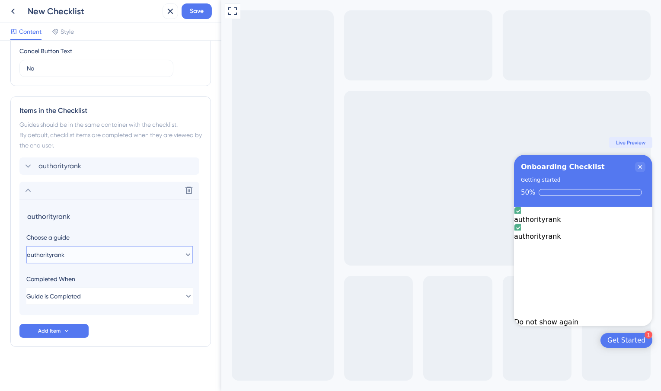
click at [73, 257] on button "authorityrank" at bounding box center [109, 254] width 166 height 17
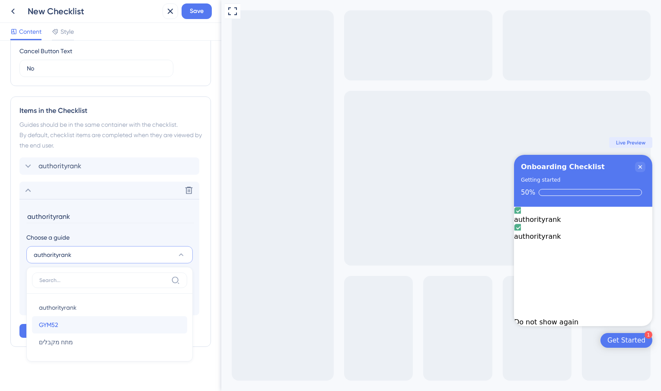
click at [72, 318] on div "GYM52 GYM52" at bounding box center [109, 324] width 141 height 17
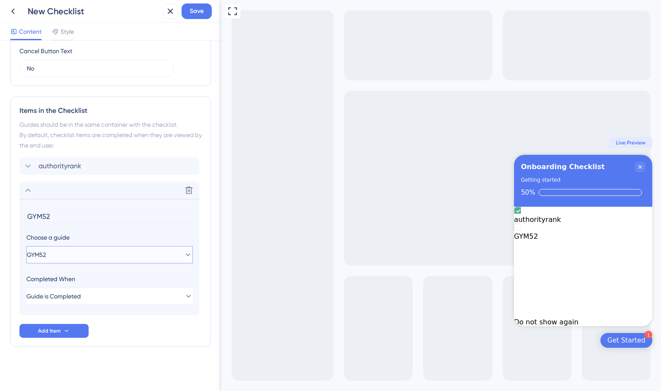
click at [86, 257] on button "GYM52" at bounding box center [109, 254] width 166 height 17
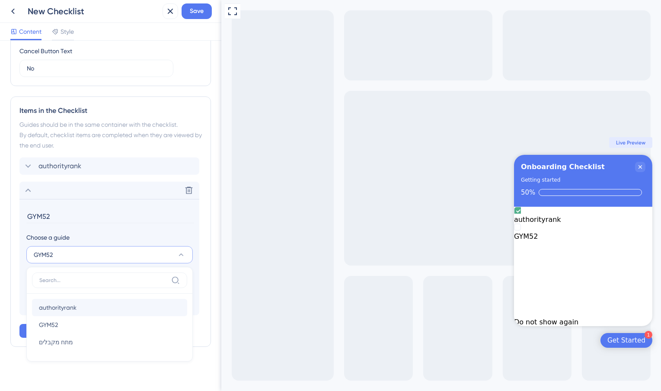
drag, startPoint x: 83, startPoint y: 296, endPoint x: 83, endPoint y: 303, distance: 6.5
click at [83, 303] on div "authorityrank authorityrank GYM52 GYM52 מתח מקבלים מתח מקבלים" at bounding box center [109, 324] width 155 height 62
click at [83, 303] on div "authorityrank authorityrank" at bounding box center [109, 307] width 141 height 17
type input "authorityrank"
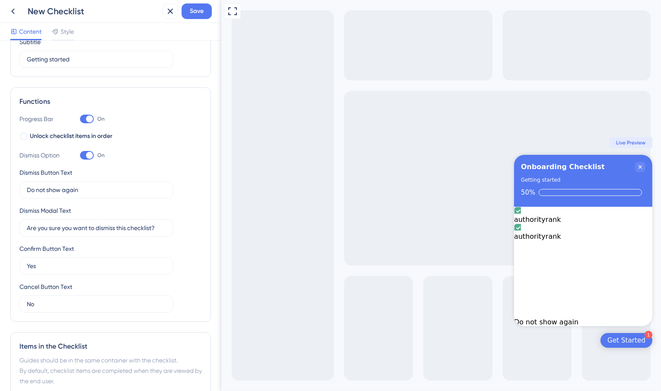
scroll to position [0, 0]
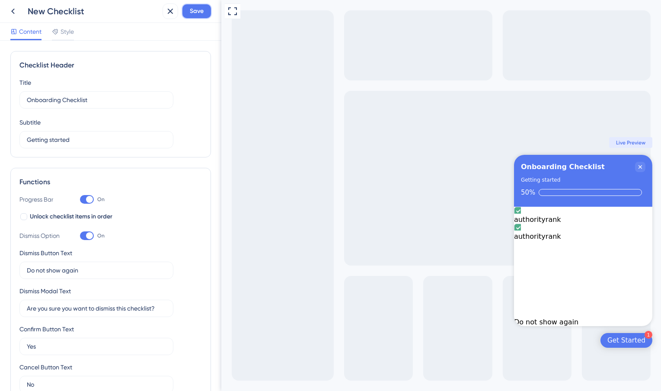
click at [184, 10] on button "Save" at bounding box center [196, 11] width 30 height 16
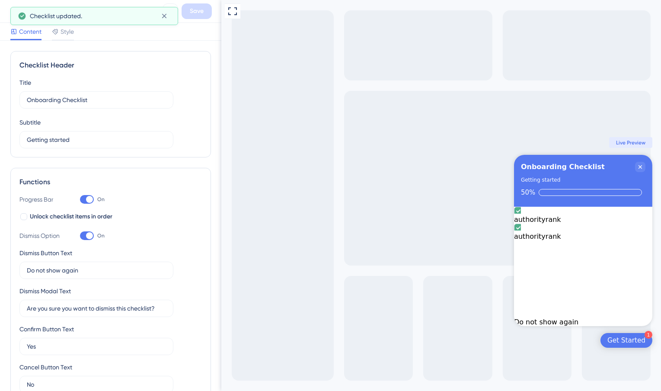
click at [637, 344] on div "Get Started" at bounding box center [626, 340] width 38 height 9
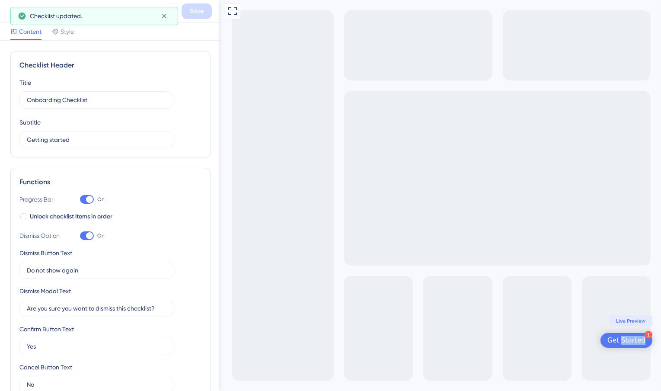
click at [637, 344] on div "Get Started" at bounding box center [626, 340] width 38 height 9
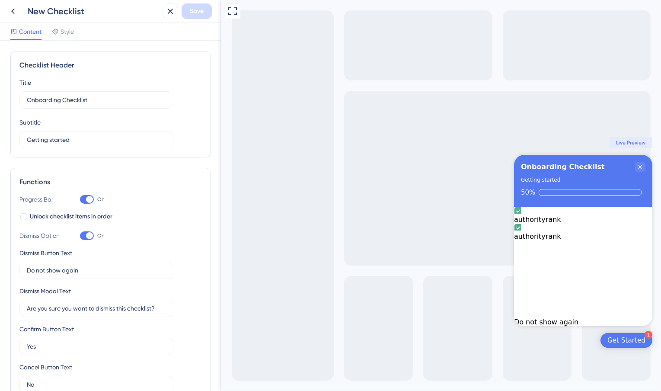
click at [636, 142] on span "Live Preview" at bounding box center [629, 142] width 29 height 7
click at [637, 170] on icon "Close Checklist" at bounding box center [639, 166] width 7 height 7
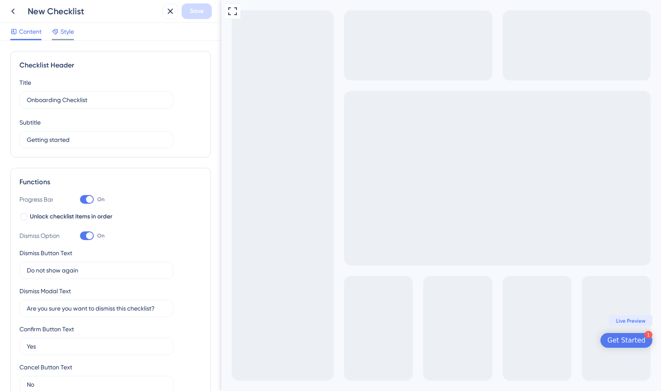
click at [72, 32] on span "Style" at bounding box center [66, 31] width 13 height 10
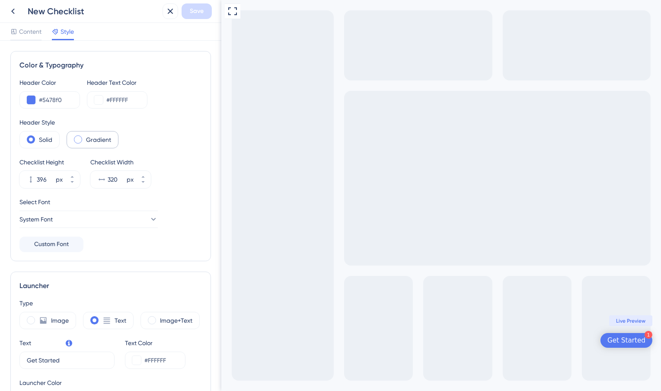
click at [75, 138] on span at bounding box center [78, 139] width 8 height 8
click at [85, 137] on input "radio" at bounding box center [85, 137] width 0 height 0
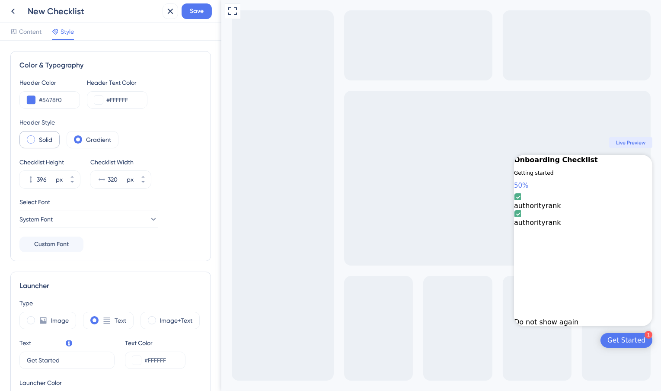
click at [40, 141] on label "Solid" at bounding box center [45, 139] width 13 height 10
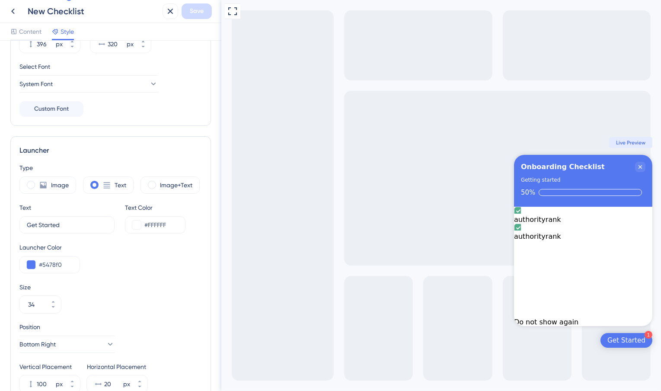
scroll to position [26, 0]
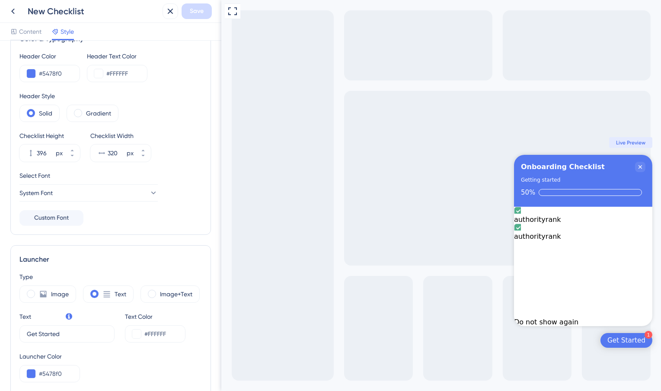
click at [26, 41] on div "Color & Typography" at bounding box center [110, 39] width 182 height 10
click at [26, 31] on span "Content" at bounding box center [30, 31] width 22 height 10
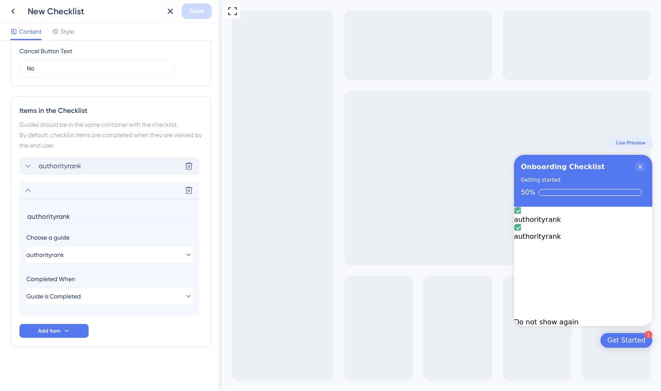
click at [45, 166] on span "authorityrank" at bounding box center [59, 166] width 43 height 10
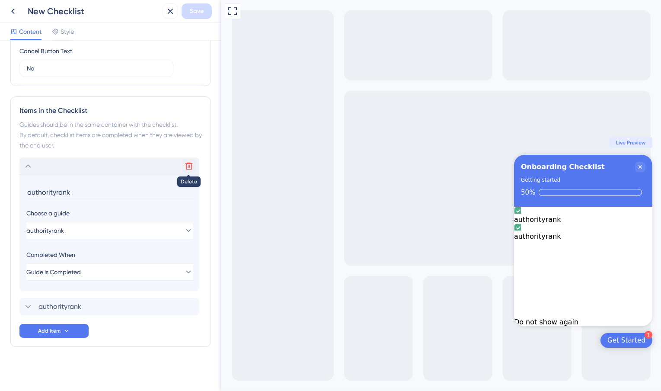
drag, startPoint x: 183, startPoint y: 168, endPoint x: 190, endPoint y: 168, distance: 6.9
click at [190, 168] on icon at bounding box center [188, 166] width 9 height 9
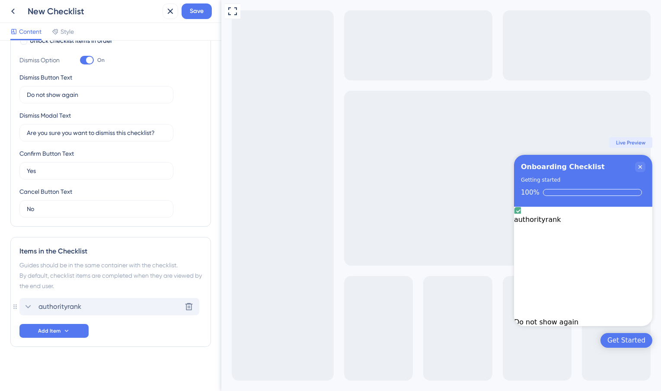
click at [31, 306] on icon at bounding box center [28, 306] width 10 height 10
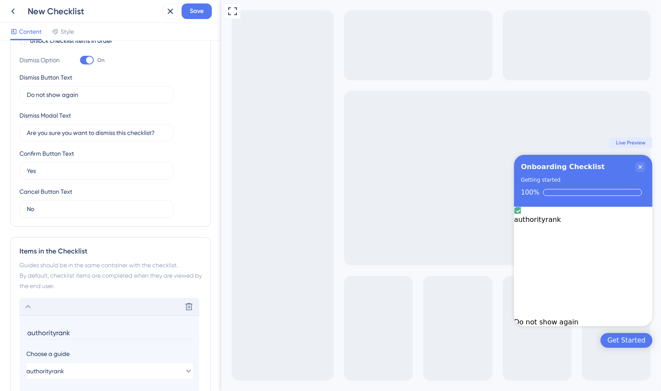
scroll to position [292, 0]
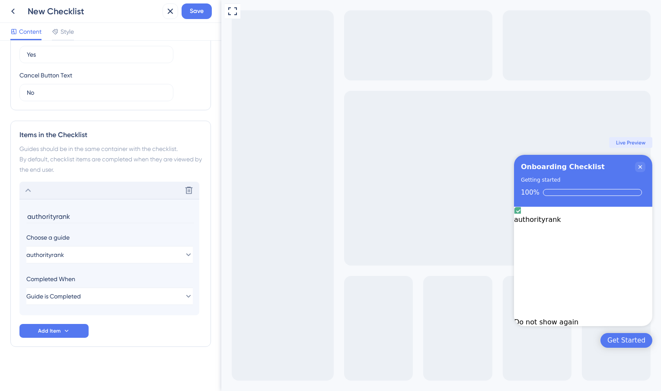
click at [9, 215] on div "Checklist Header Title Onboarding Checklist Subtitle Getting started Functions …" at bounding box center [110, 216] width 221 height 350
click at [191, 190] on icon at bounding box center [188, 190] width 9 height 9
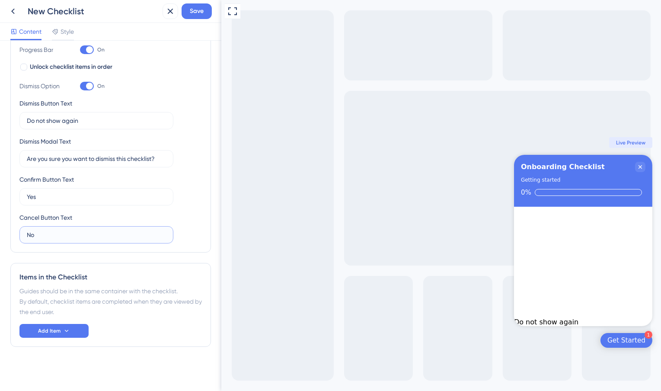
click at [60, 235] on input "No" at bounding box center [96, 235] width 139 height 10
click at [61, 331] on button "Add Item" at bounding box center [53, 331] width 69 height 14
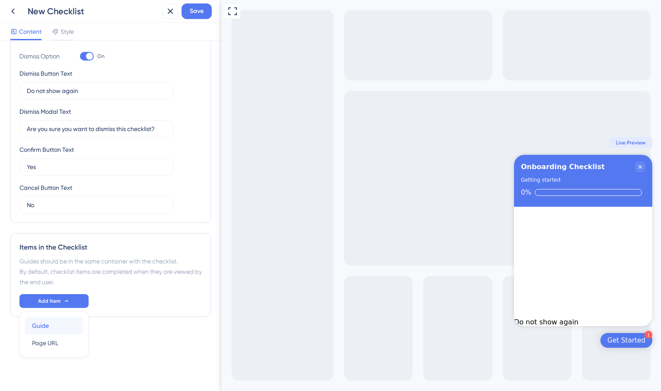
click at [58, 327] on div "Guide Guide" at bounding box center [54, 325] width 44 height 17
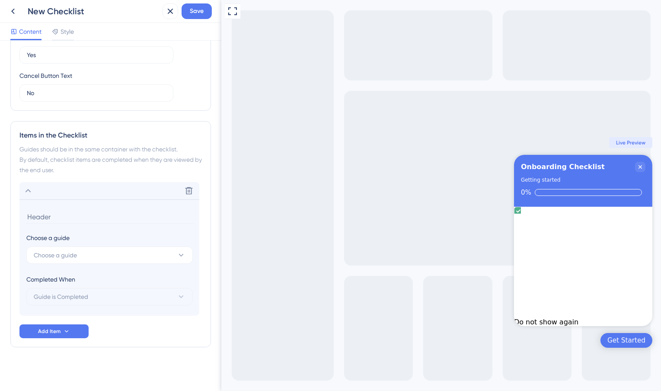
scroll to position [292, 0]
click at [66, 255] on span "Choose a guide" at bounding box center [55, 254] width 43 height 10
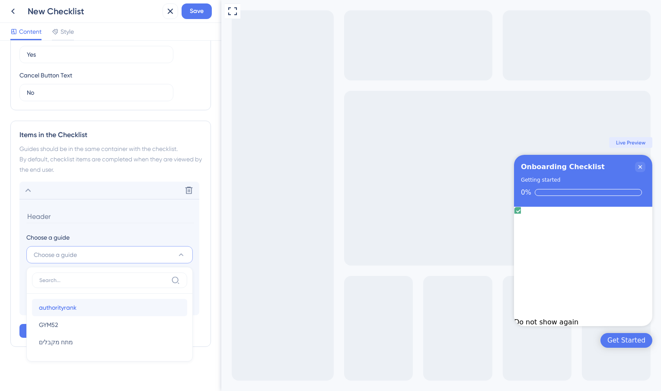
click at [66, 303] on span "authorityrank" at bounding box center [58, 307] width 38 height 10
type input "authorityrank"
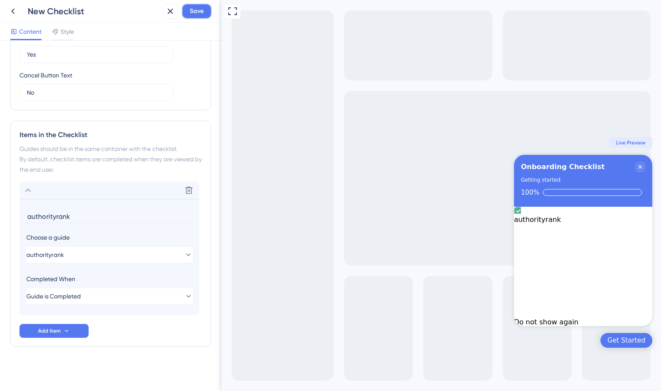
click at [197, 15] on span "Save" at bounding box center [197, 11] width 14 height 10
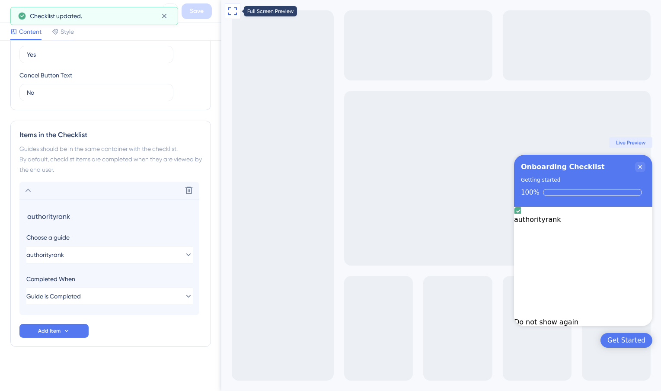
click at [232, 7] on icon at bounding box center [232, 11] width 10 height 10
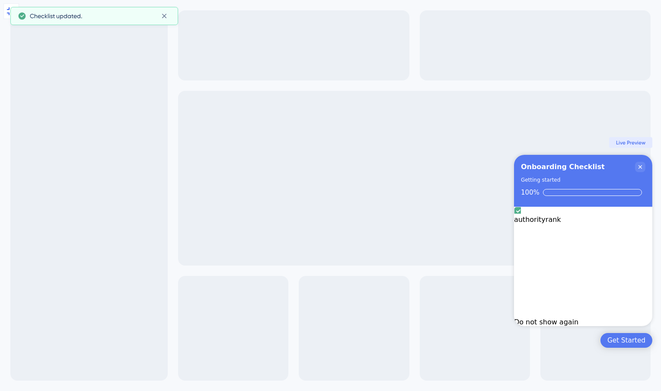
click at [621, 341] on div "Get Started" at bounding box center [626, 340] width 38 height 9
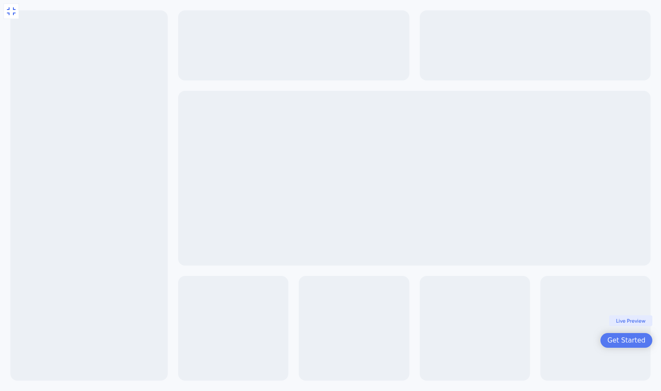
click at [619, 338] on div "Get Started" at bounding box center [626, 340] width 38 height 9
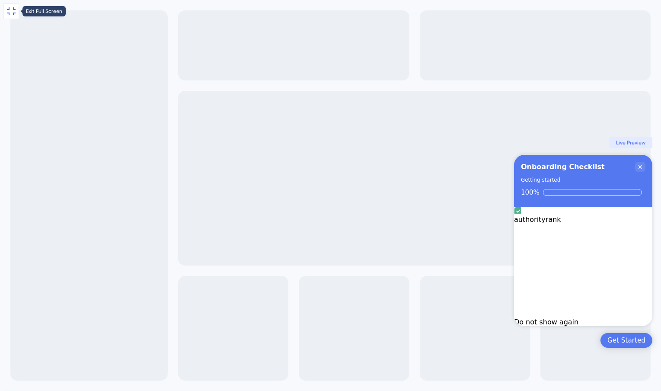
click at [10, 14] on icon at bounding box center [11, 11] width 10 height 10
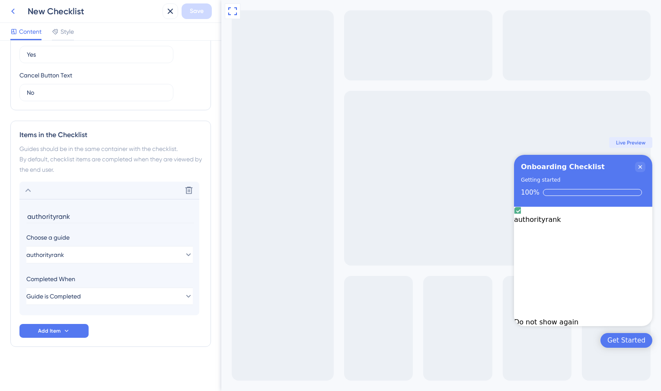
click at [18, 12] on button at bounding box center [13, 11] width 16 height 16
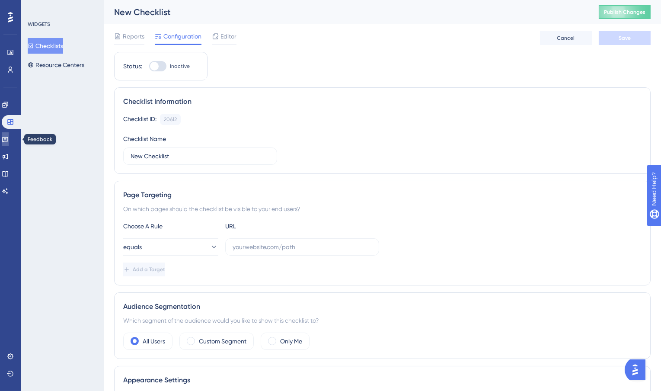
click at [9, 141] on link at bounding box center [5, 139] width 7 height 14
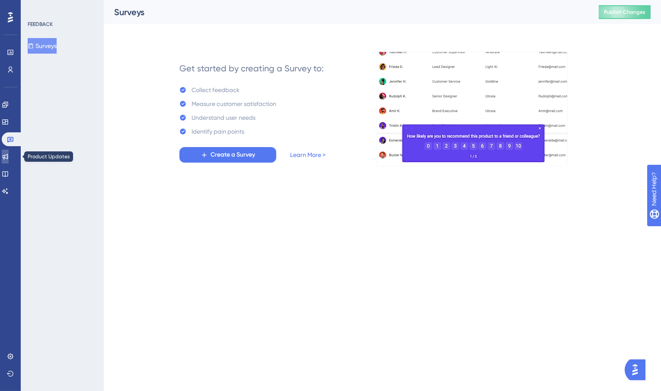
click at [9, 162] on link at bounding box center [5, 157] width 7 height 14
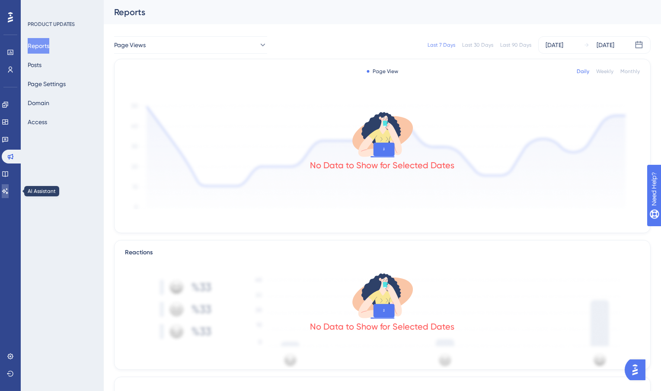
click at [9, 186] on link at bounding box center [5, 191] width 7 height 14
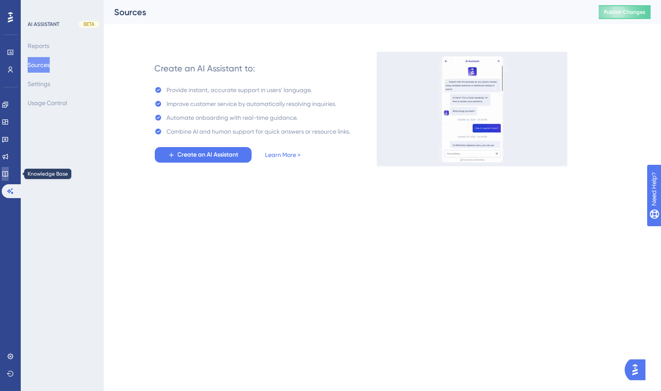
click at [9, 170] on link at bounding box center [5, 174] width 7 height 14
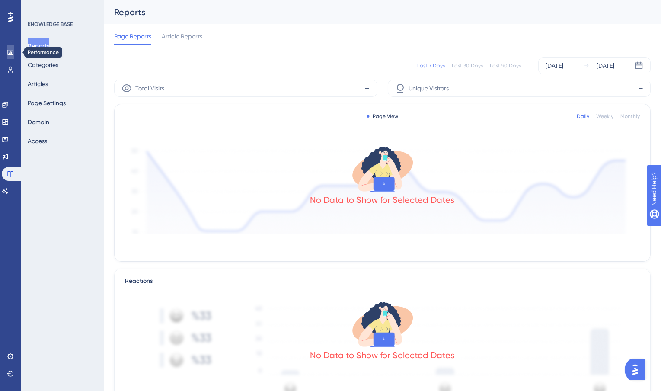
click at [14, 54] on link at bounding box center [10, 52] width 7 height 14
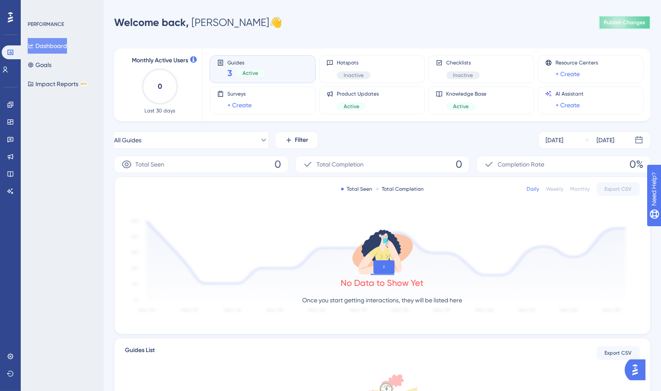
click at [639, 26] on button "Publish Changes" at bounding box center [624, 23] width 52 height 14
click at [8, 13] on icon at bounding box center [10, 17] width 5 height 11
click at [13, 104] on icon at bounding box center [10, 105] width 6 height 6
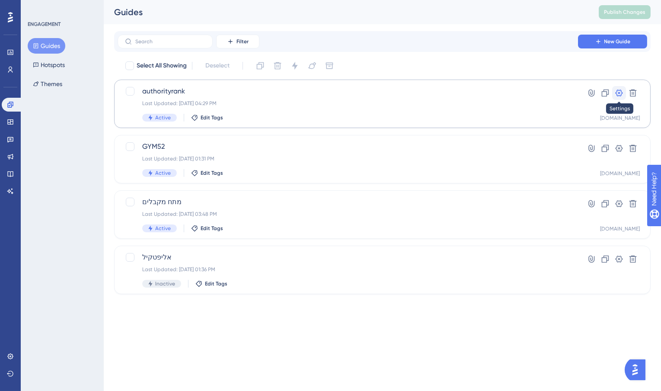
click at [617, 92] on icon at bounding box center [618, 93] width 9 height 9
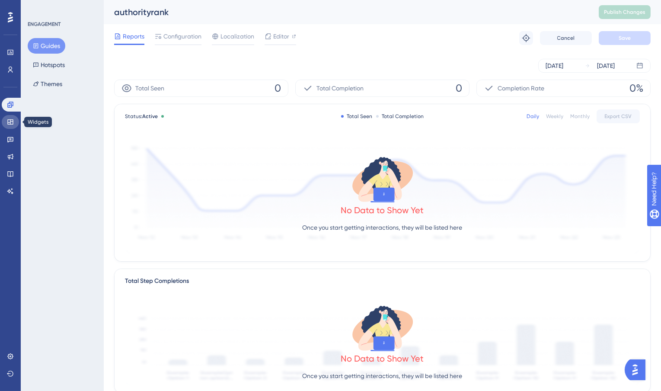
click at [14, 124] on link at bounding box center [10, 122] width 17 height 14
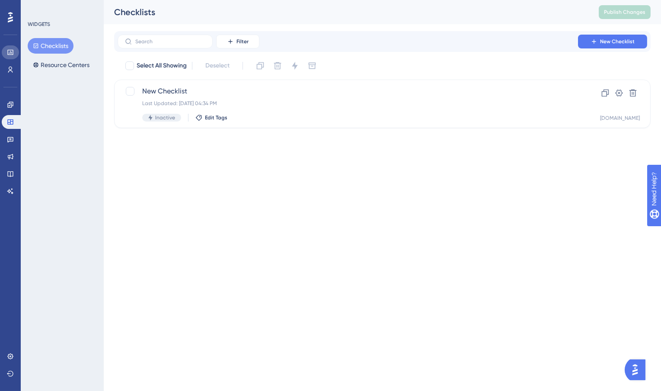
click at [13, 46] on link at bounding box center [10, 52] width 17 height 14
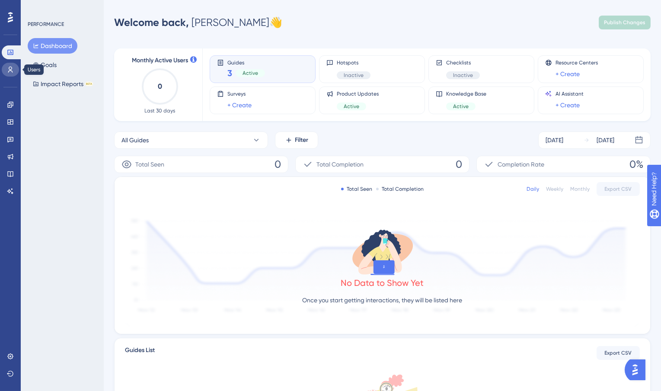
click at [13, 66] on icon at bounding box center [10, 69] width 7 height 7
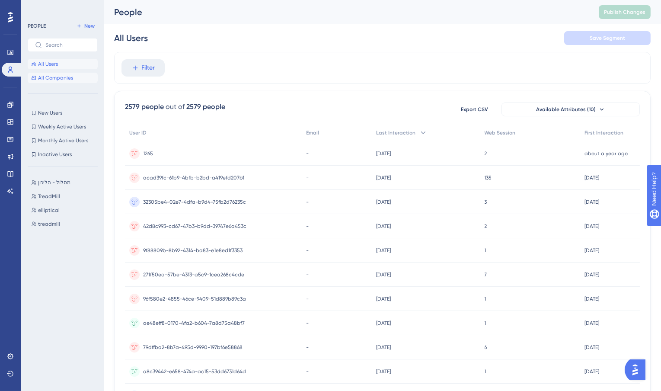
click at [45, 79] on span "All Companies" at bounding box center [55, 77] width 35 height 7
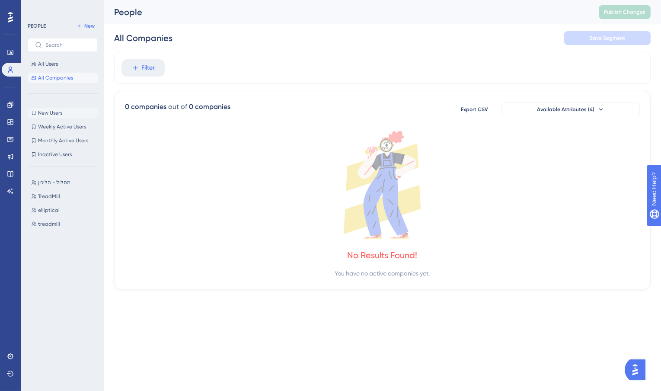
click at [45, 113] on span "New Users" at bounding box center [50, 112] width 24 height 7
click at [48, 127] on span "Weekly Active Users" at bounding box center [62, 126] width 48 height 7
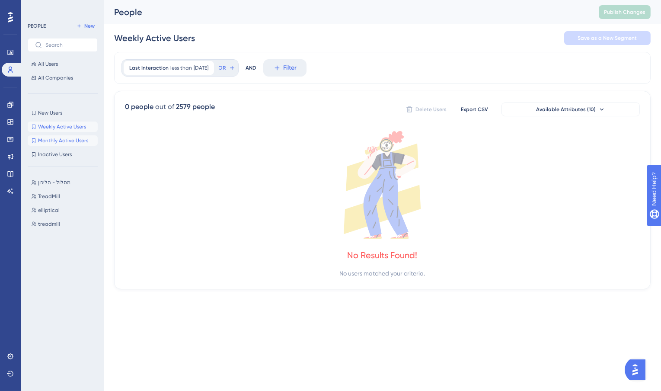
click at [51, 139] on span "Monthly Active Users" at bounding box center [63, 140] width 50 height 7
click at [51, 154] on span "Inactive Users" at bounding box center [55, 154] width 34 height 7
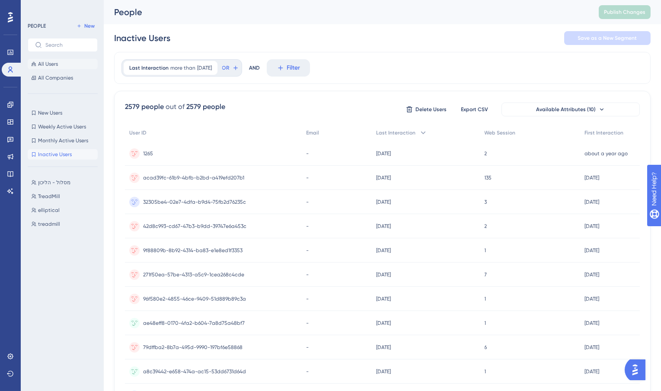
click at [50, 64] on span "All Users" at bounding box center [48, 63] width 20 height 7
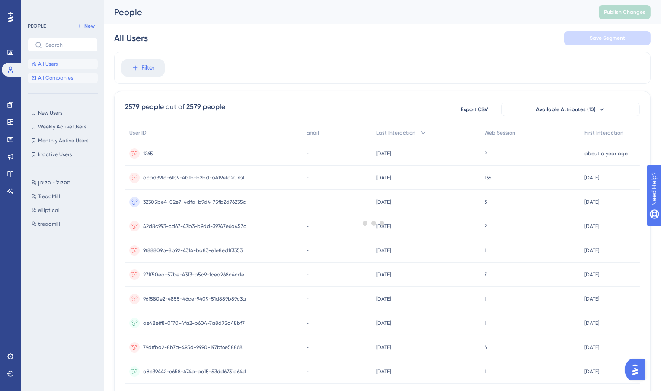
click at [51, 79] on span "All Companies" at bounding box center [55, 77] width 35 height 7
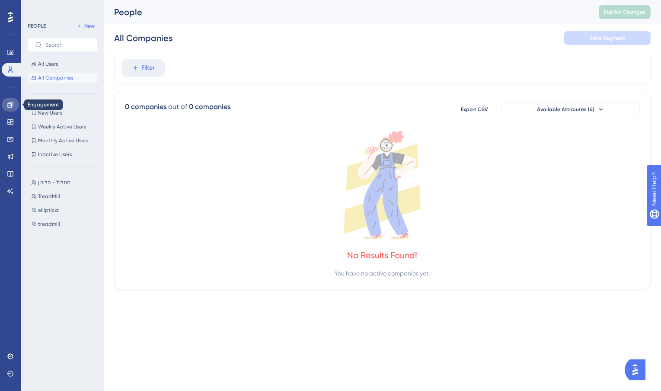
click at [12, 104] on icon at bounding box center [10, 104] width 7 height 7
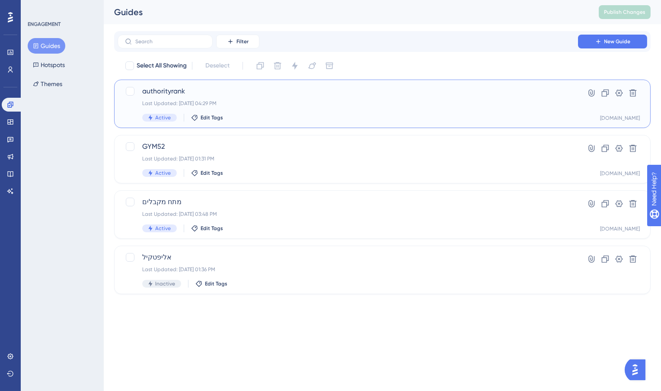
click at [185, 100] on div "Last Updated: Oct 10 2025, 04:29 PM" at bounding box center [347, 103] width 411 height 7
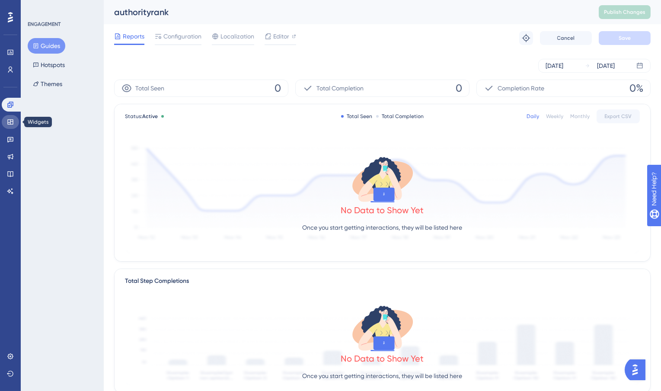
click at [11, 125] on link at bounding box center [10, 122] width 17 height 14
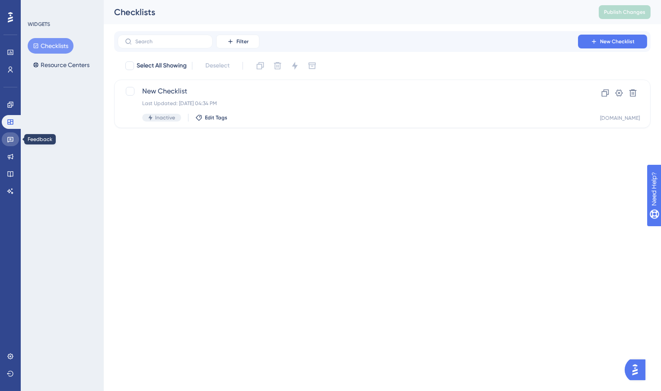
click at [12, 137] on icon at bounding box center [10, 140] width 6 height 6
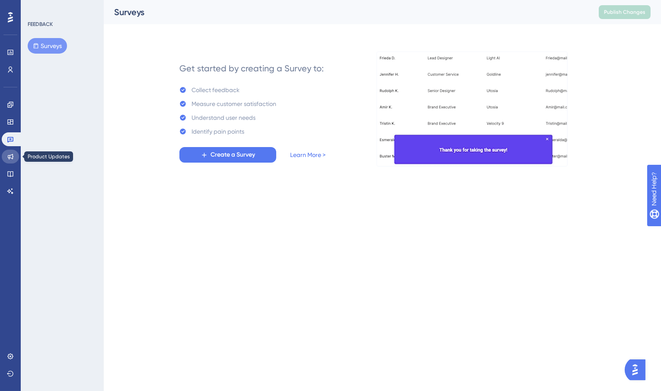
click at [11, 153] on icon at bounding box center [10, 156] width 7 height 7
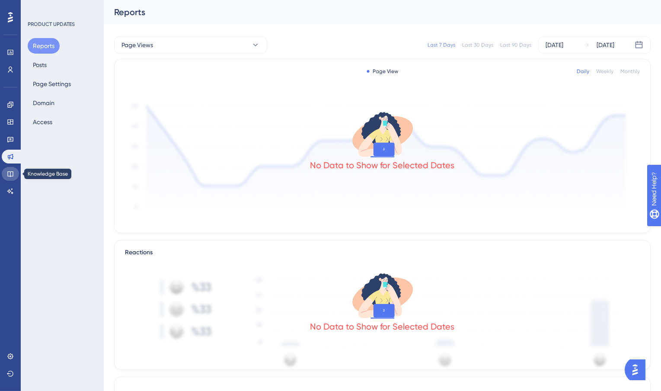
click at [11, 172] on icon at bounding box center [10, 173] width 7 height 7
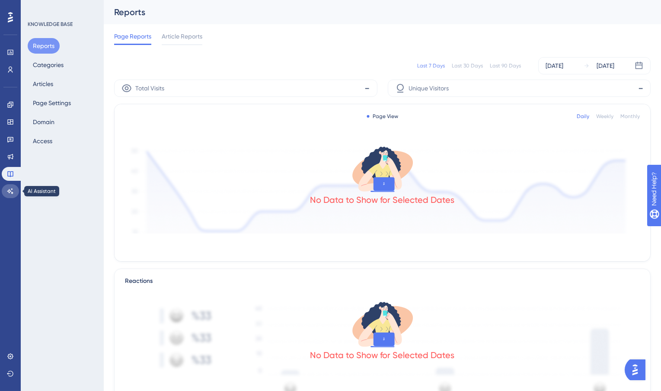
click at [11, 190] on icon at bounding box center [10, 191] width 7 height 7
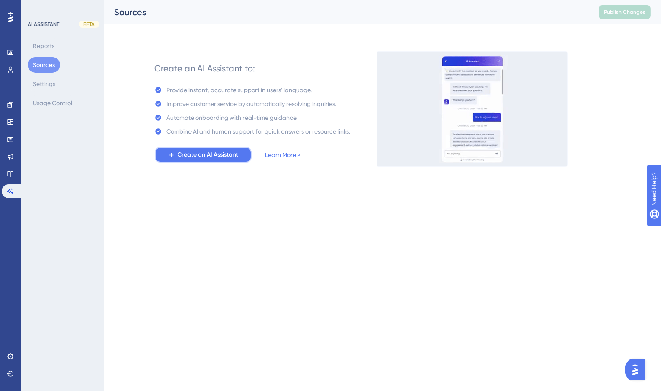
click at [228, 156] on span "Create an AI Assistant" at bounding box center [208, 155] width 61 height 10
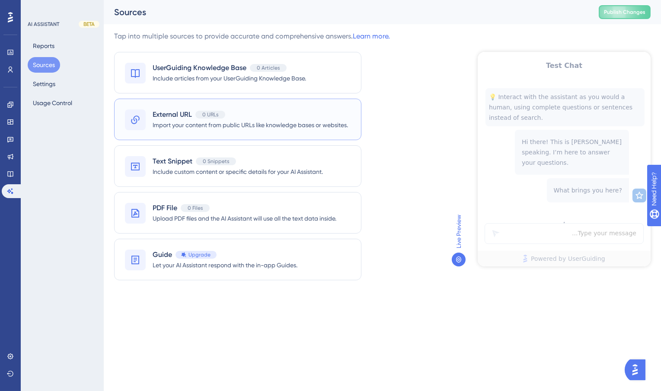
click at [173, 122] on span "Import your content from public URLs like knowledge bases or websites." at bounding box center [250, 125] width 195 height 10
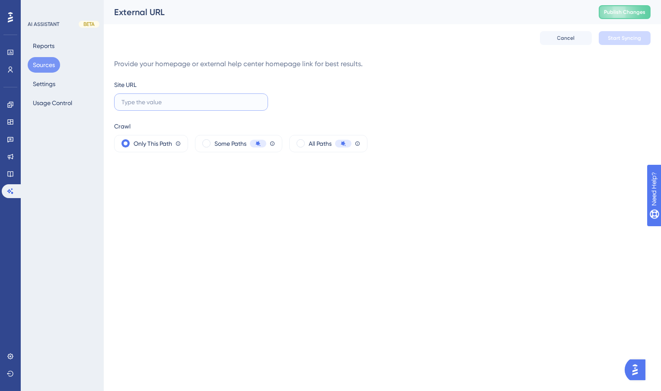
click at [191, 106] on input "text" at bounding box center [190, 102] width 139 height 10
paste input "[URL][DOMAIN_NAME]"
type input "[URL][DOMAIN_NAME]"
click at [620, 35] on span "Start Syncing" at bounding box center [624, 38] width 33 height 7
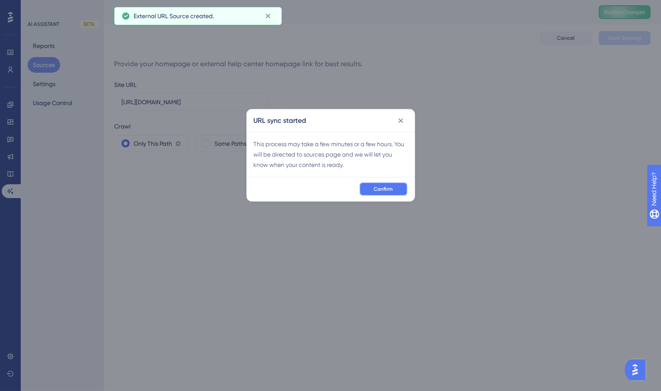
click at [373, 185] on button "Confirm" at bounding box center [383, 189] width 48 height 14
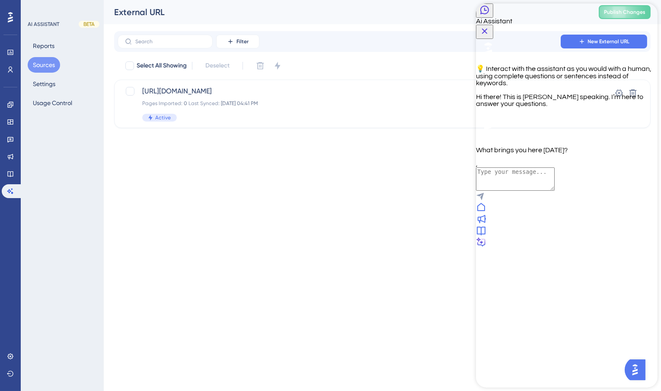
click at [551, 191] on textarea "AI Assistant Text Input" at bounding box center [514, 178] width 79 height 23
type textarea "will that work on chrome only or ob safari etc ?"
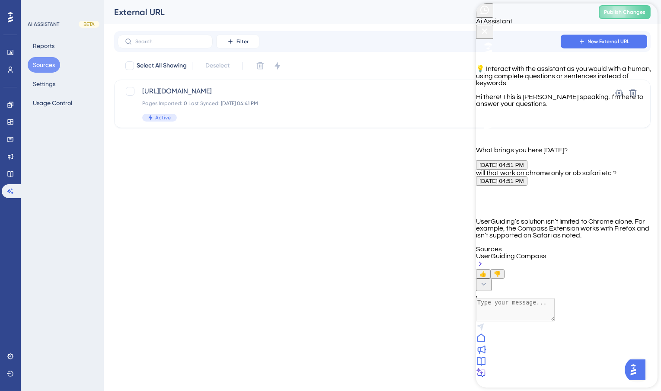
scroll to position [44, 0]
click at [224, 109] on div "https://www.authorityrank.app Pages Imported: 0 Last Synced: Oct 10 2025, 04:41…" at bounding box center [347, 103] width 411 height 35
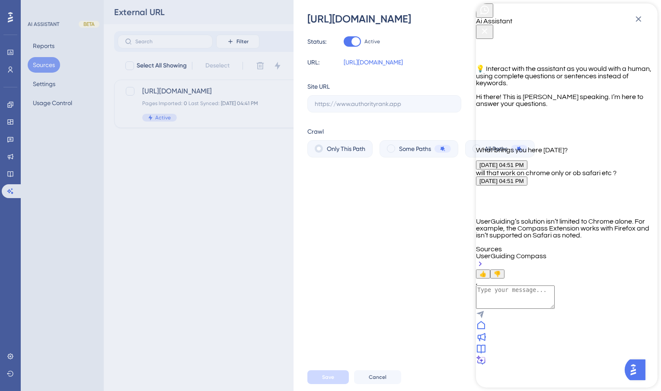
click at [235, 283] on div "https://www.authorityrank.app Status: Active URL: https://www.authorityrank.app…" at bounding box center [330, 195] width 661 height 391
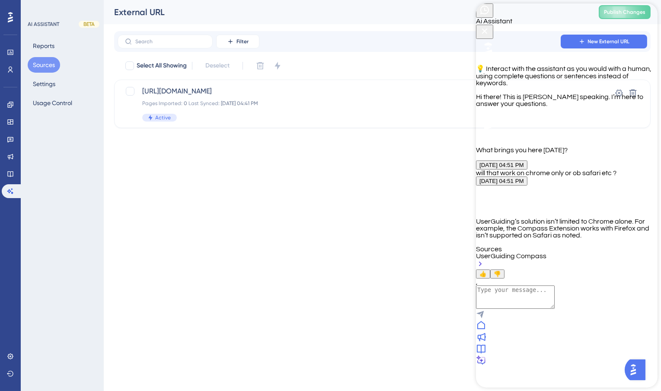
click at [46, 25] on div "AI ASSISTANT" at bounding box center [44, 24] width 32 height 7
click at [13, 53] on icon at bounding box center [10, 52] width 7 height 7
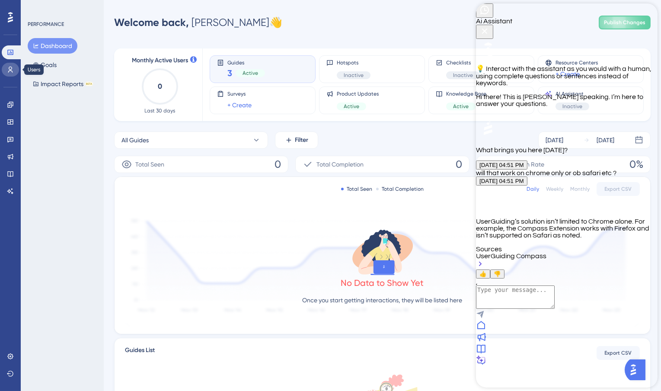
click at [13, 71] on icon at bounding box center [10, 69] width 7 height 7
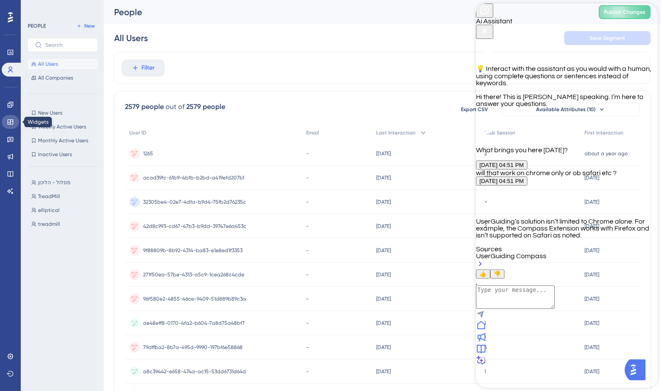
click at [12, 118] on link at bounding box center [10, 122] width 17 height 14
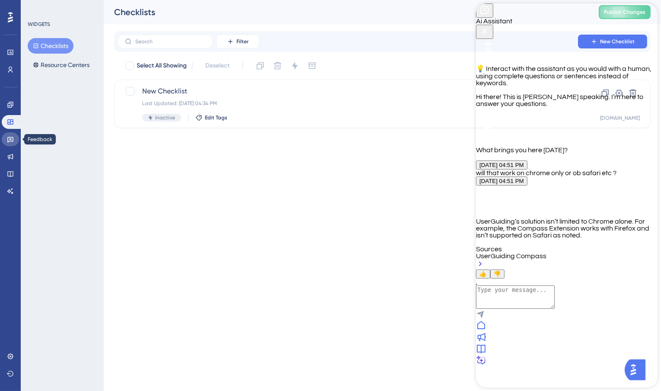
click at [12, 138] on icon at bounding box center [10, 139] width 7 height 7
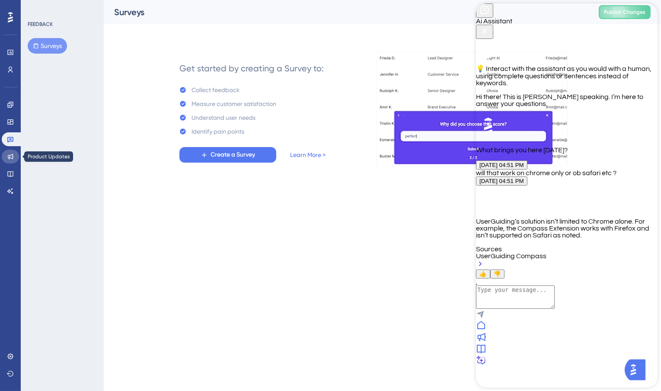
click at [14, 160] on link at bounding box center [10, 157] width 17 height 14
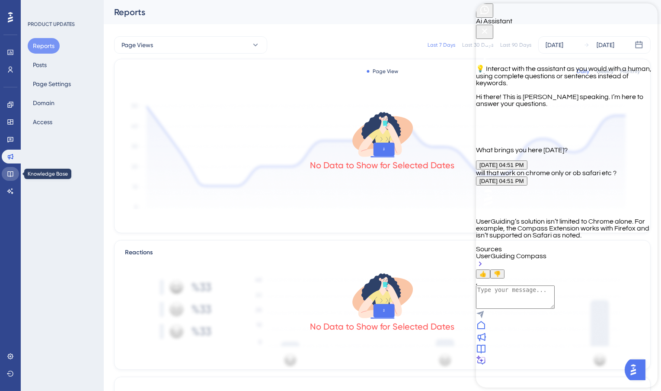
click at [14, 175] on link at bounding box center [10, 174] width 17 height 14
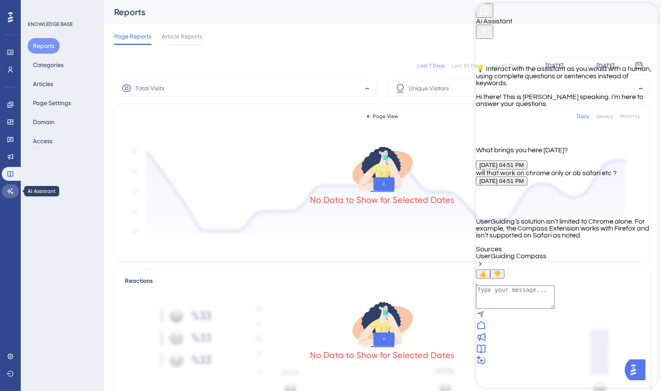
click at [10, 193] on icon at bounding box center [10, 191] width 7 height 7
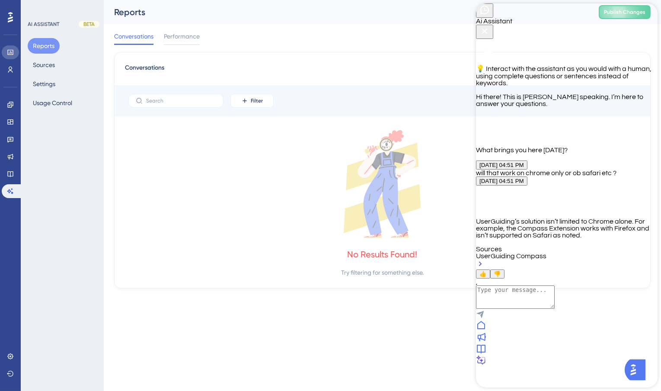
click at [10, 55] on icon at bounding box center [10, 52] width 7 height 7
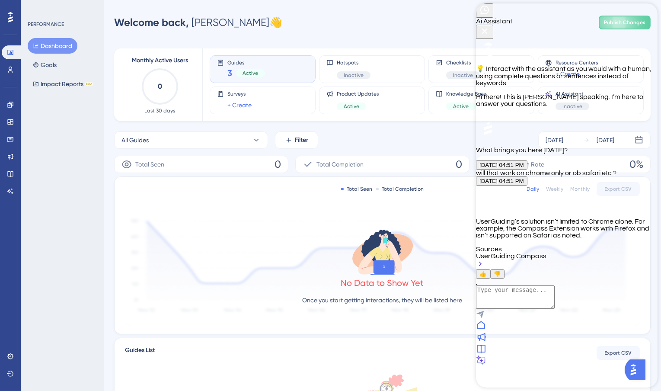
click at [13, 15] on div at bounding box center [10, 17] width 14 height 14
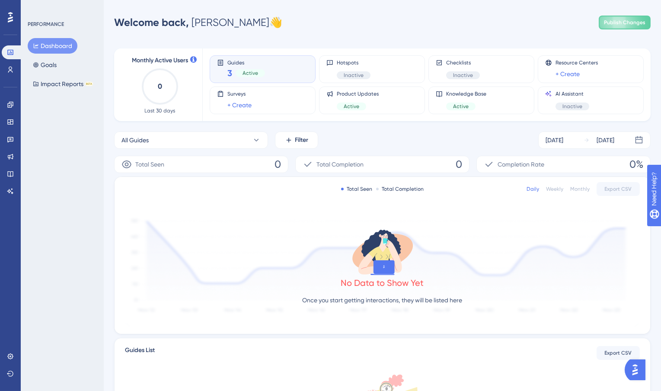
click at [266, 64] on div "Guides 3 Active" at bounding box center [262, 69] width 91 height 20
click at [266, 69] on div "Guides 3 Active" at bounding box center [262, 69] width 91 height 20
click at [616, 25] on span "Publish Changes" at bounding box center [624, 22] width 41 height 7
click at [278, 79] on div "Guides 3 Active" at bounding box center [262, 69] width 91 height 20
click at [278, 97] on div "Surveys + Create" at bounding box center [262, 100] width 91 height 20
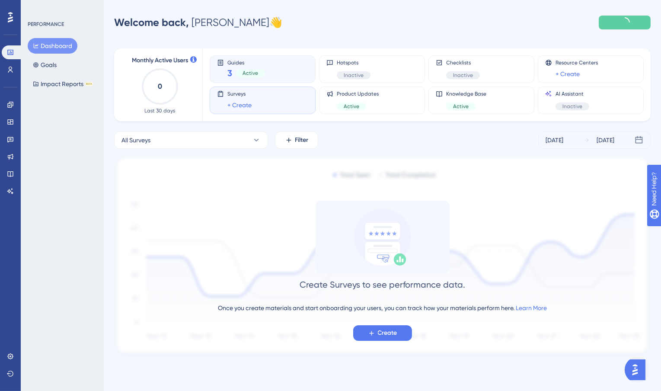
click at [273, 71] on div "Guides 3 Active" at bounding box center [262, 69] width 91 height 20
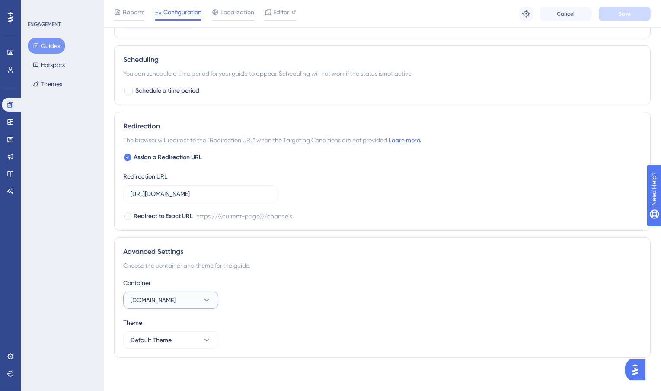
click at [175, 299] on button "[DOMAIN_NAME]" at bounding box center [170, 299] width 95 height 17
click at [172, 337] on div "[DOMAIN_NAME] [DOMAIN_NAME]" at bounding box center [171, 343] width 70 height 17
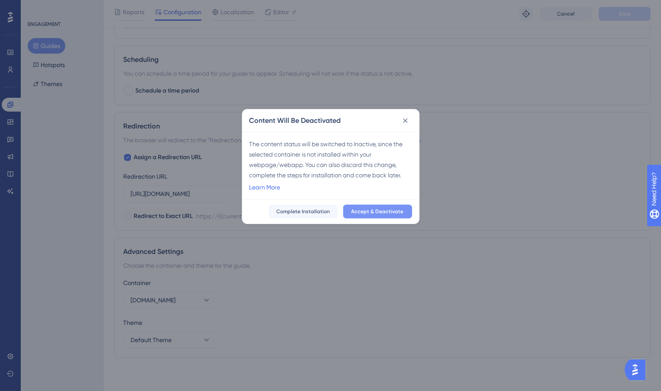
click at [381, 213] on span "Accept & Deactivate" at bounding box center [377, 211] width 52 height 7
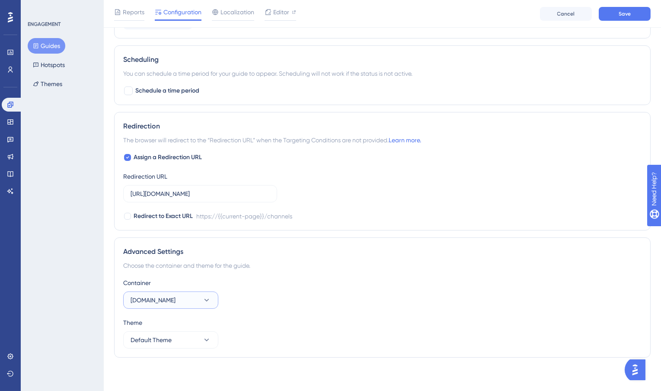
click at [186, 304] on button "[DOMAIN_NAME]" at bounding box center [170, 299] width 95 height 17
click at [183, 329] on div "[DOMAIN_NAME] [DOMAIN_NAME]" at bounding box center [171, 326] width 70 height 17
click at [177, 293] on button "[DOMAIN_NAME]" at bounding box center [170, 299] width 95 height 17
click at [179, 341] on span "[DOMAIN_NAME]" at bounding box center [158, 343] width 45 height 10
click at [620, 14] on span "Save" at bounding box center [624, 13] width 12 height 7
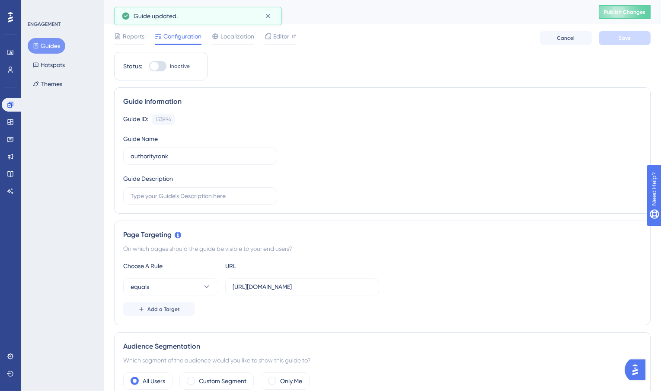
click at [159, 68] on div at bounding box center [157, 66] width 17 height 10
click at [149, 67] on input "Inactive" at bounding box center [149, 66] width 0 height 0
checkbox input "false"
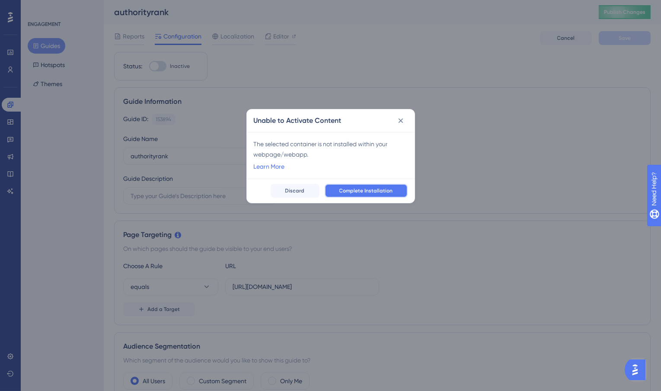
click at [366, 191] on span "Complete Installation" at bounding box center [366, 190] width 54 height 7
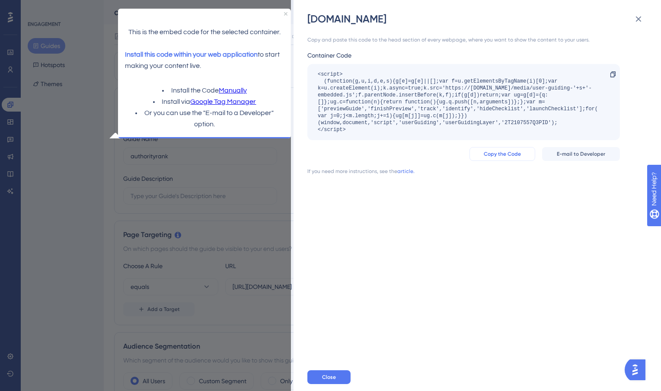
click at [508, 156] on span "Copy the Code" at bounding box center [501, 153] width 37 height 7
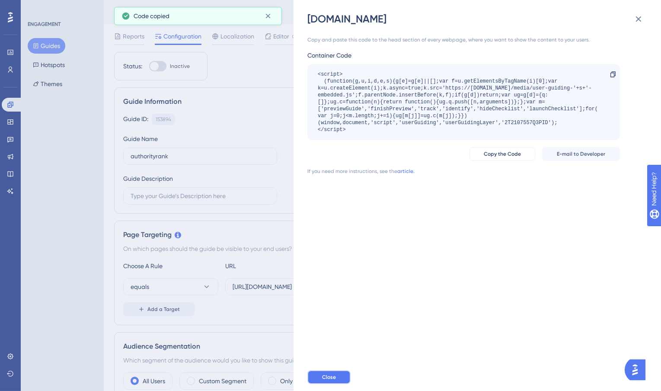
click at [337, 378] on button "Close" at bounding box center [328, 377] width 43 height 14
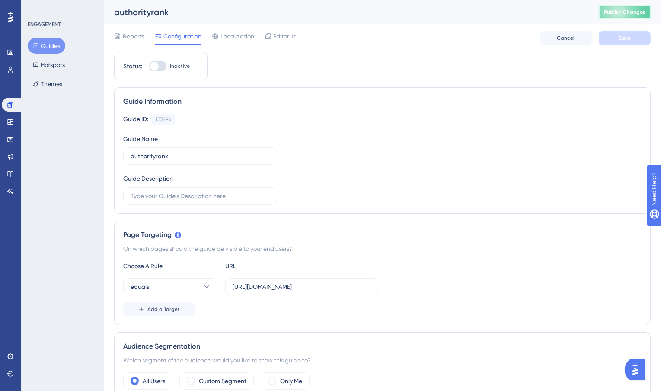
click at [618, 13] on span "Publish Changes" at bounding box center [624, 12] width 41 height 7
click at [155, 69] on div at bounding box center [154, 66] width 9 height 9
click at [149, 67] on input "Inactive" at bounding box center [149, 66] width 0 height 0
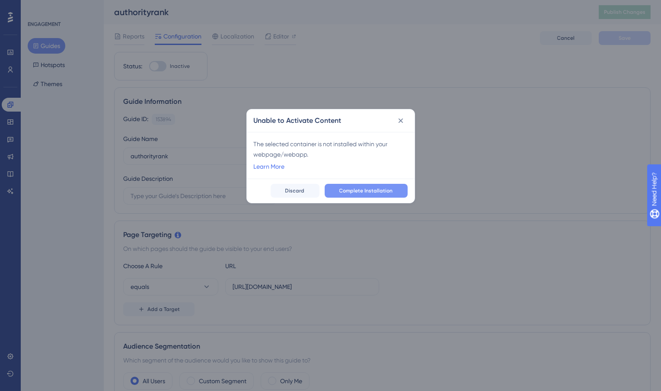
click at [356, 191] on span "Complete Installation" at bounding box center [366, 190] width 54 height 7
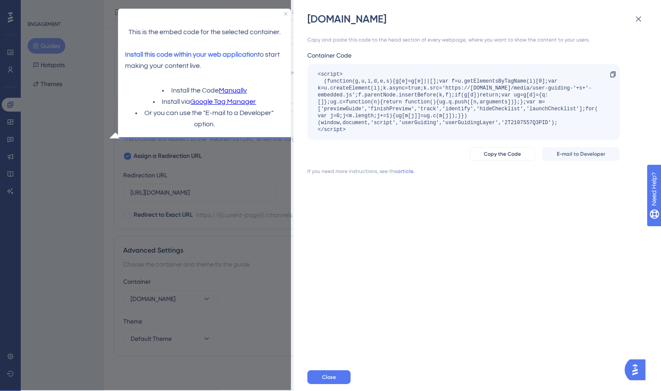
scroll to position [528, 0]
click at [609, 73] on icon at bounding box center [612, 74] width 7 height 7
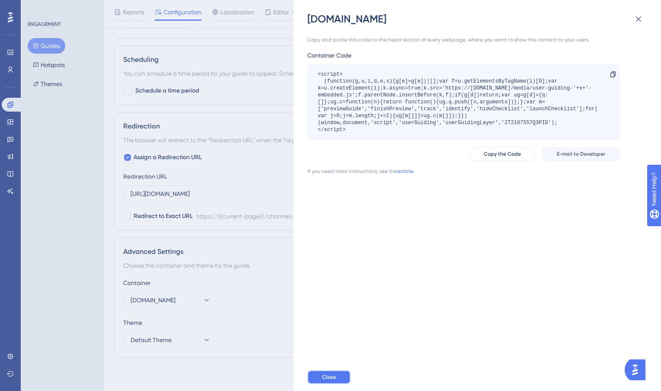
click at [337, 370] on button "Close" at bounding box center [328, 377] width 43 height 14
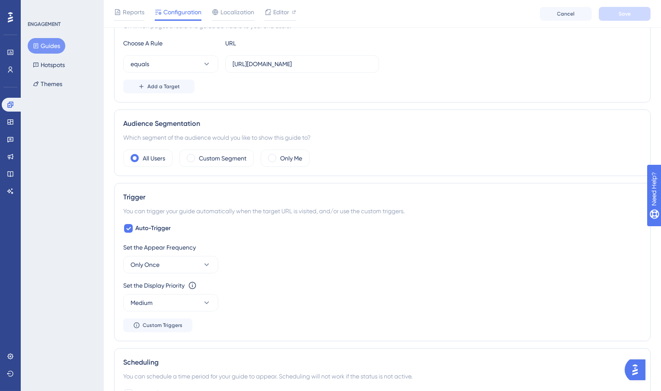
scroll to position [0, 0]
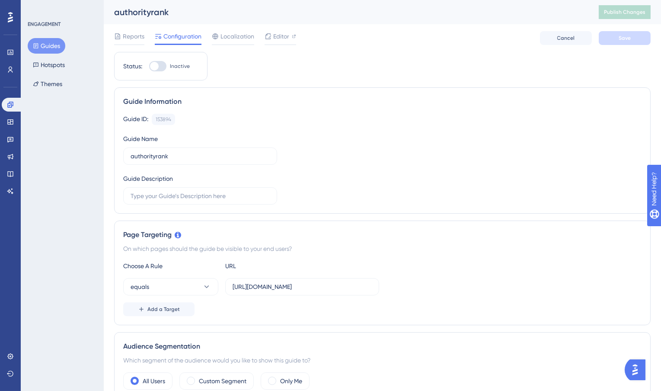
click at [164, 65] on div at bounding box center [157, 66] width 17 height 10
click at [149, 66] on input "Inactive" at bounding box center [149, 66] width 0 height 0
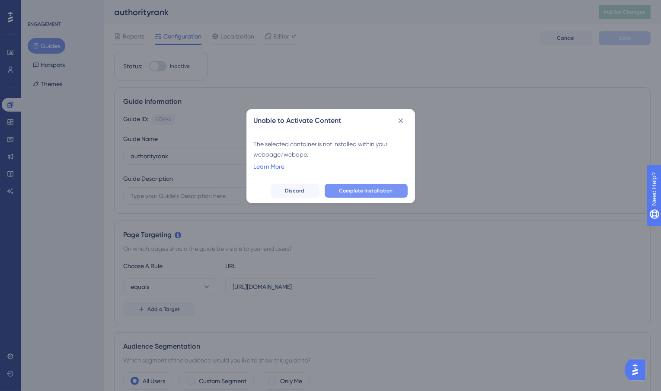
click at [359, 189] on span "Complete Installation" at bounding box center [366, 190] width 54 height 7
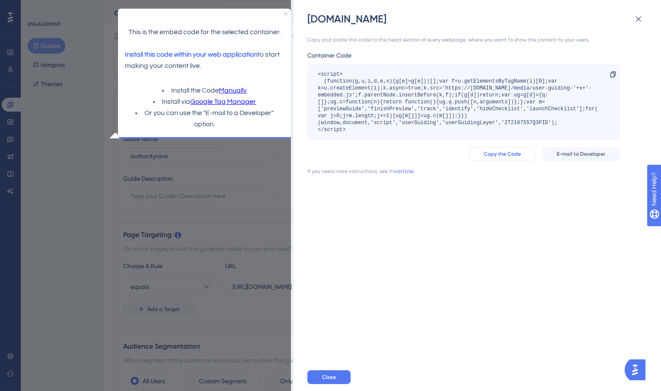
click at [503, 155] on span "Copy the Code" at bounding box center [501, 153] width 37 height 7
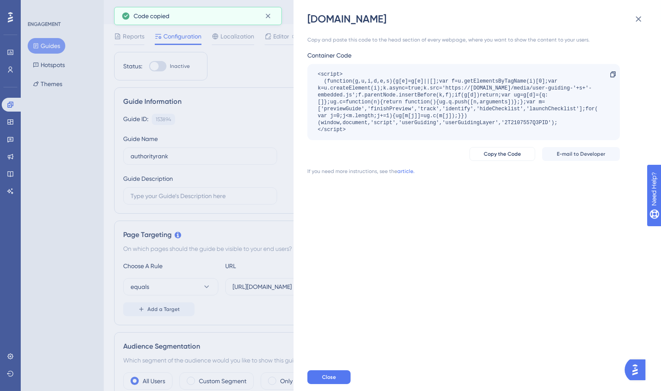
click at [160, 65] on div "[DOMAIN_NAME] Copy and paste this code to the head section of every webpage, wh…" at bounding box center [330, 195] width 661 height 391
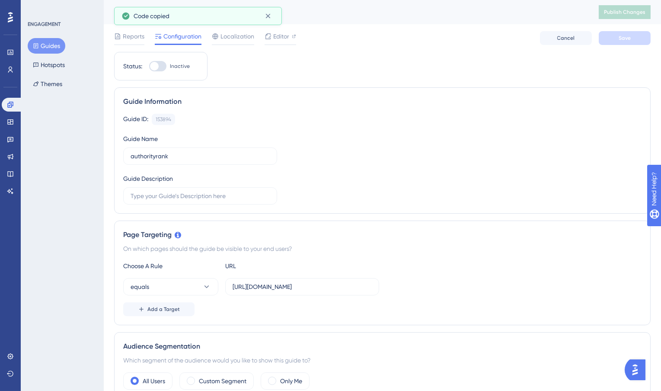
click at [160, 65] on div at bounding box center [157, 66] width 17 height 10
click at [149, 66] on input "Inactive" at bounding box center [149, 66] width 0 height 0
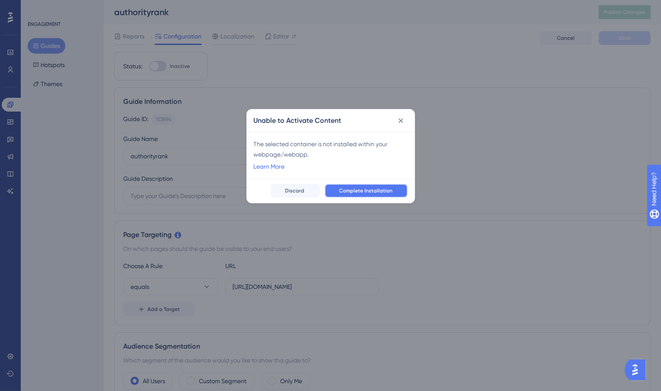
click at [339, 191] on button "Complete Installation" at bounding box center [365, 191] width 83 height 14
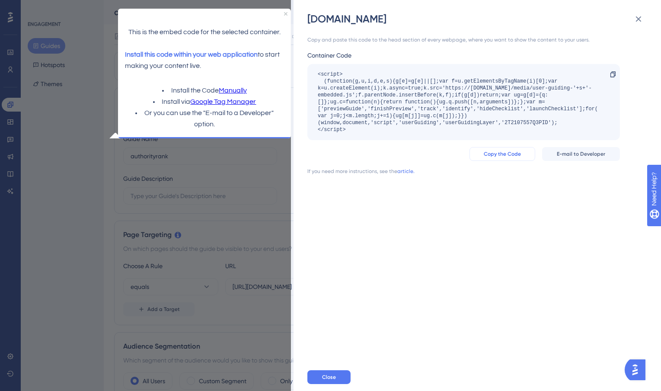
click at [497, 157] on span "Copy the Code" at bounding box center [501, 153] width 37 height 7
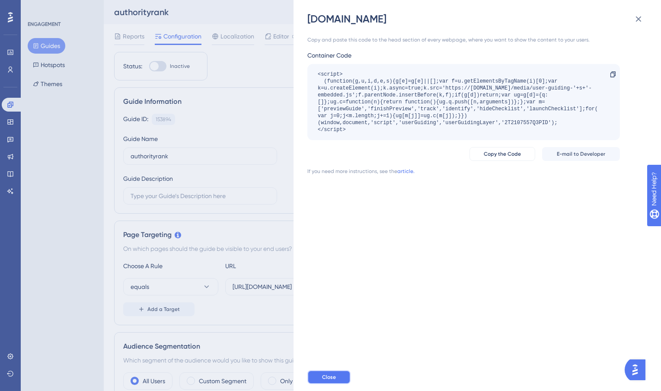
click at [321, 374] on button "Close" at bounding box center [328, 377] width 43 height 14
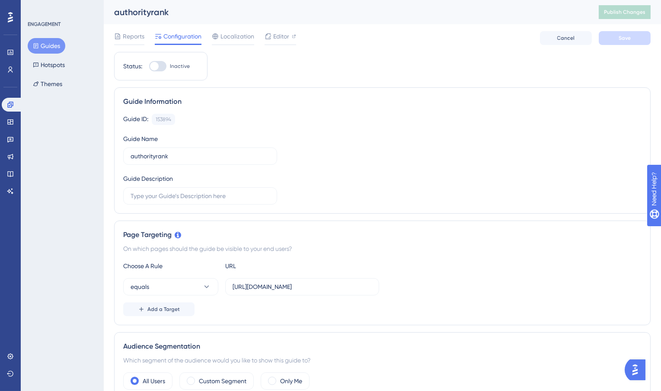
click at [157, 63] on div at bounding box center [154, 66] width 9 height 9
click at [149, 66] on input "Inactive" at bounding box center [149, 66] width 0 height 0
checkbox input "false"
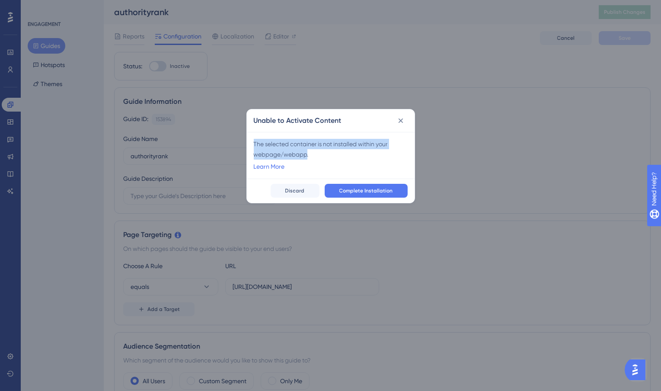
drag, startPoint x: 253, startPoint y: 143, endPoint x: 308, endPoint y: 156, distance: 56.4
click at [308, 156] on div "The selected container is not installed within your webpage/webapp. Learn More" at bounding box center [331, 155] width 168 height 47
copy div "The selected container is not installed within your webpage/webapp."
click at [269, 166] on link "Learn More" at bounding box center [269, 166] width 31 height 10
click at [366, 191] on span "Complete Installation" at bounding box center [366, 190] width 54 height 7
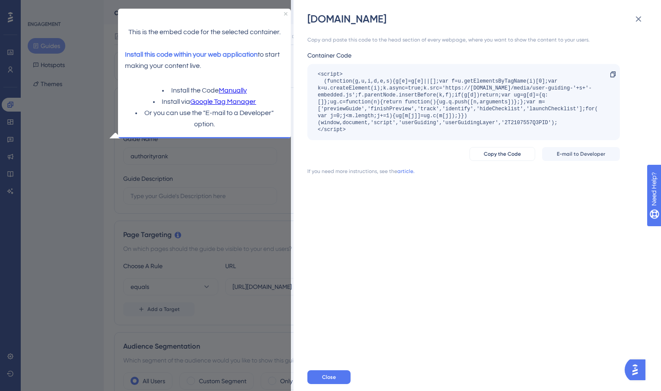
click at [215, 104] on link "Google Tag Manager" at bounding box center [224, 101] width 66 height 11
click at [506, 155] on span "Copy the Code" at bounding box center [501, 153] width 37 height 7
copy div "The selected container is not installed within your webpage/webapp."
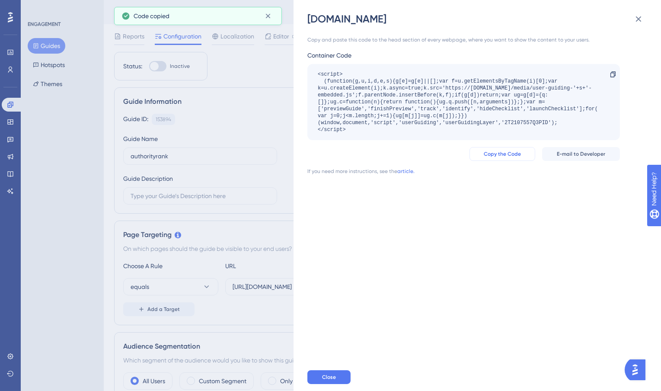
click at [506, 155] on span "Copy the Code" at bounding box center [501, 153] width 37 height 7
click at [520, 150] on span "Copy the Code" at bounding box center [501, 153] width 37 height 7
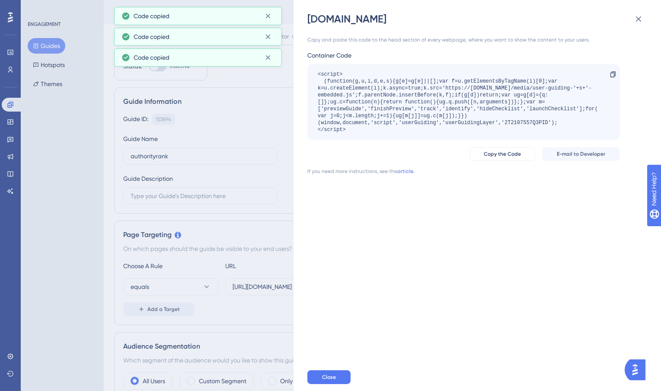
click at [480, 114] on div "<script> (function(g,u,i,d,e,s){g[e]=g[e]||[];var f=u.getElementsByTagName(i)[0…" at bounding box center [459, 102] width 283 height 62
click at [404, 170] on link "article." at bounding box center [405, 171] width 17 height 7
